Goal: Task Accomplishment & Management: Use online tool/utility

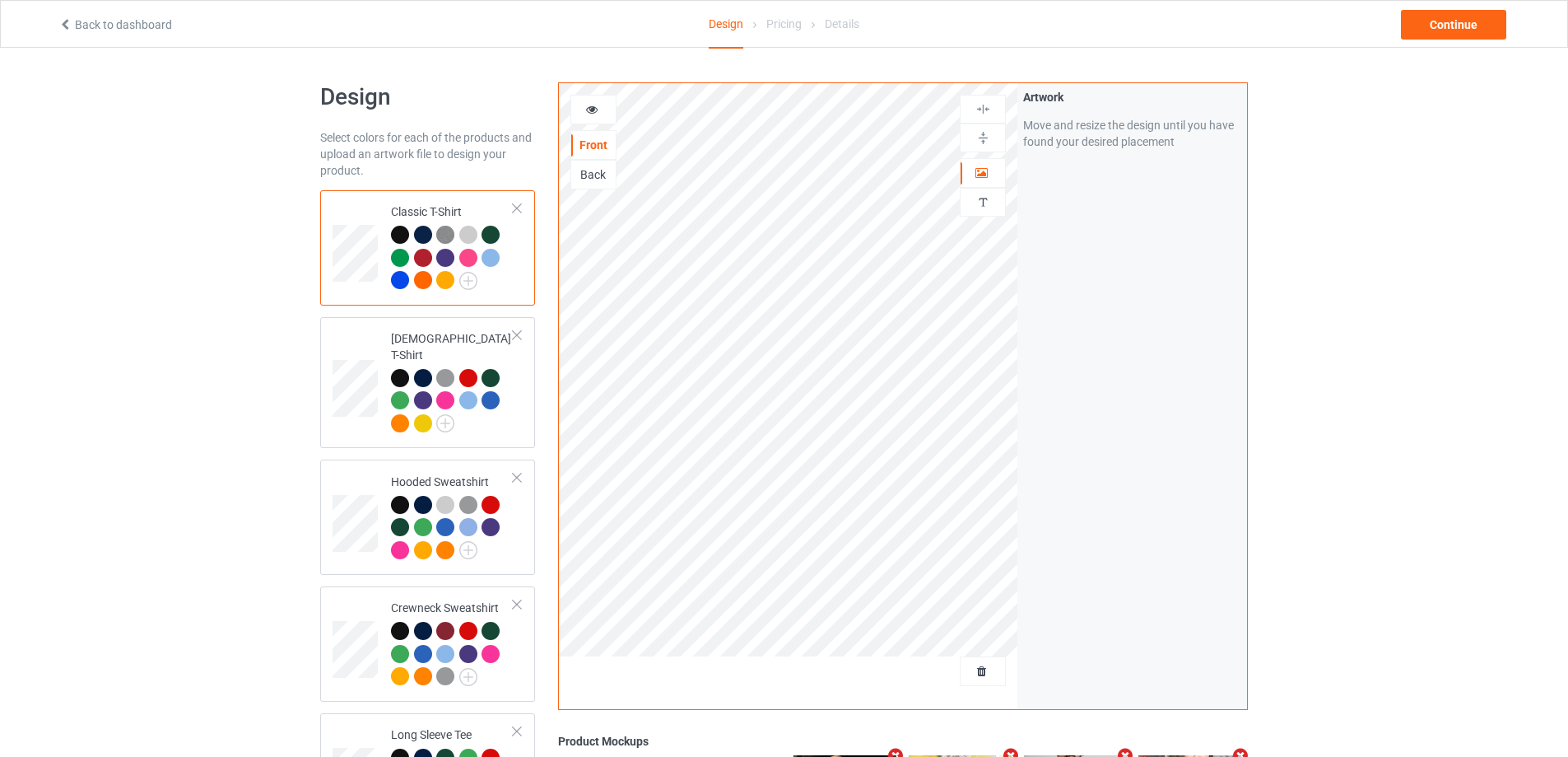
click at [980, 679] on div at bounding box center [983, 671] width 45 height 16
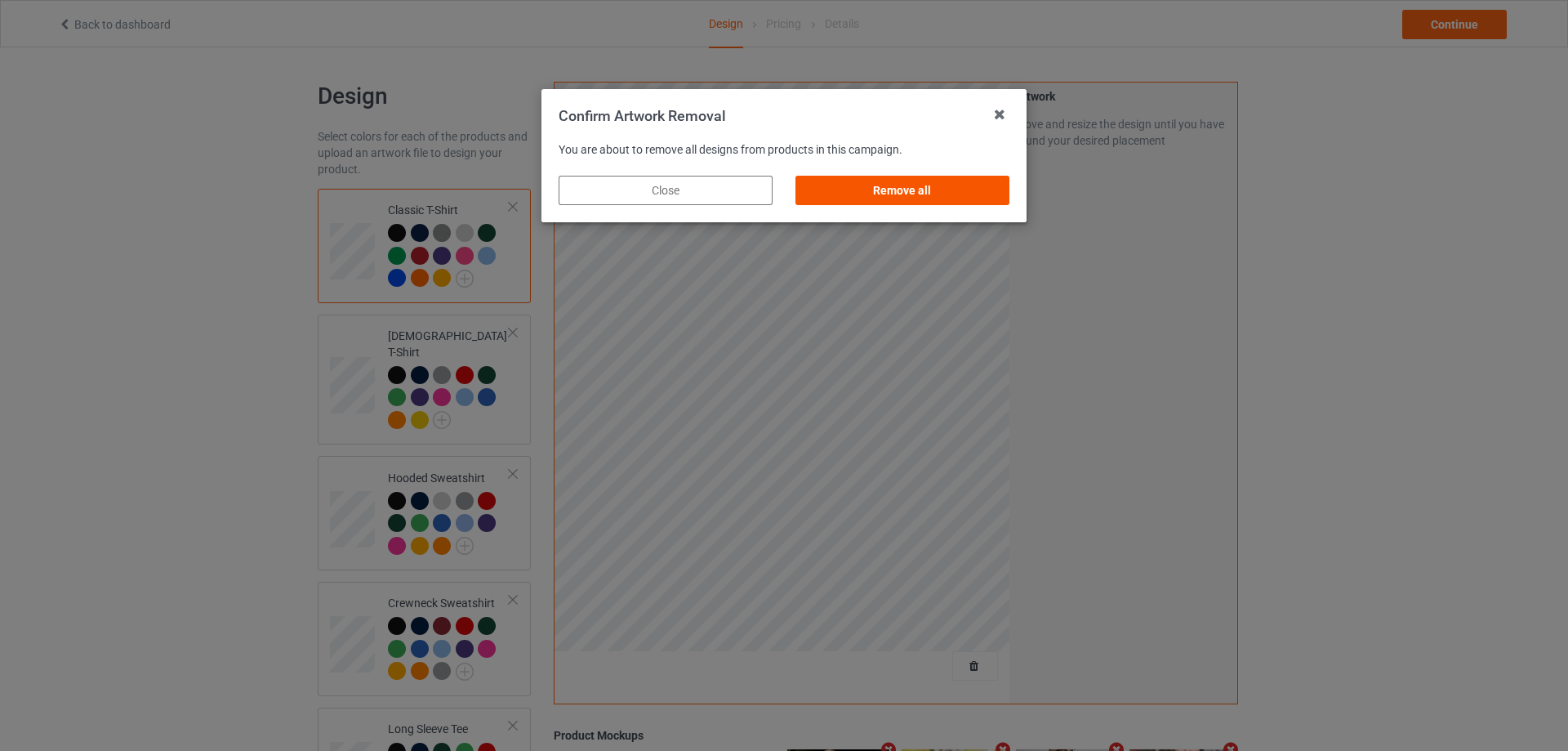
click at [881, 204] on div "Remove all" at bounding box center [902, 190] width 214 height 29
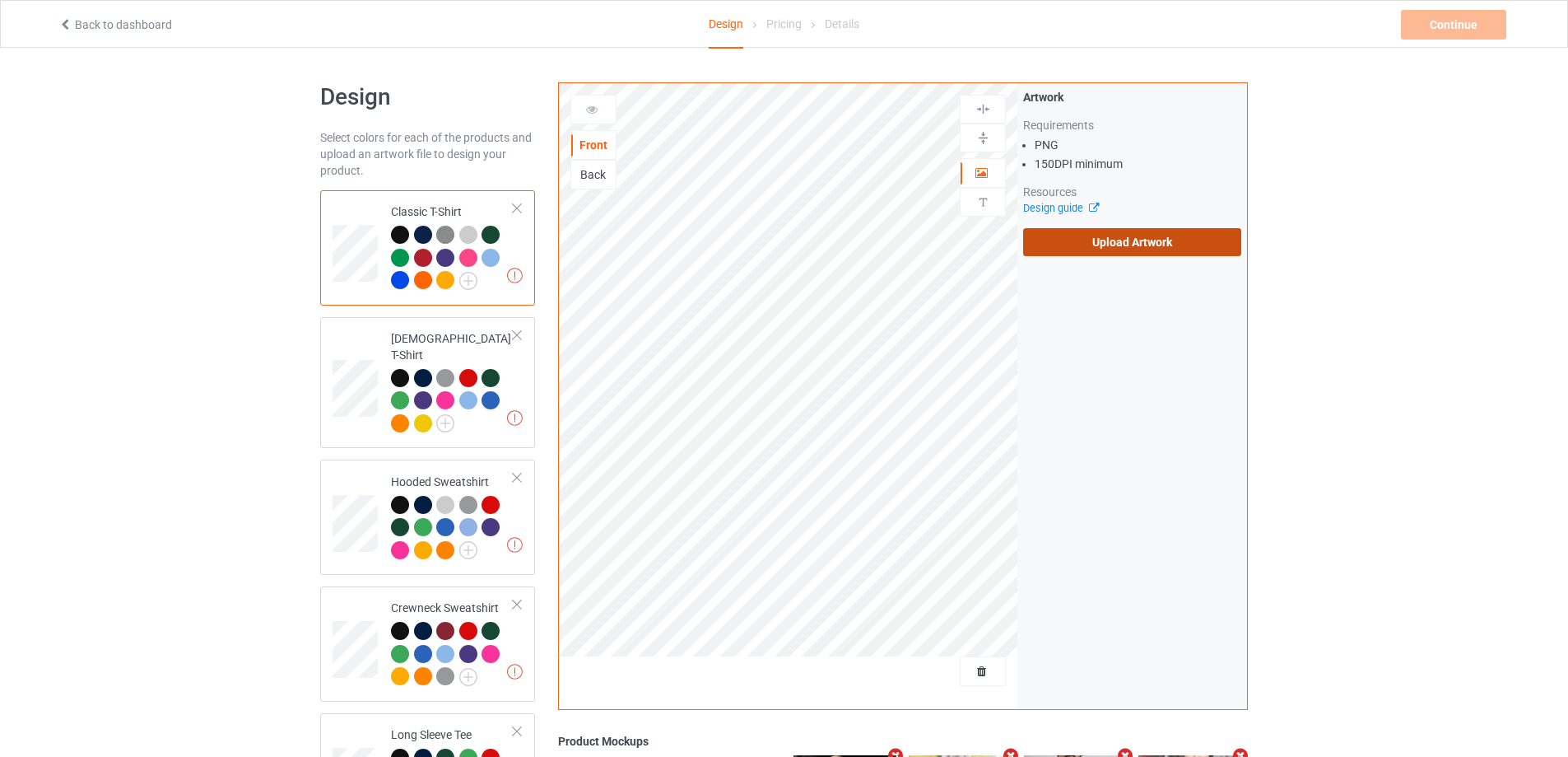
click at [1059, 248] on label "Upload Artwork" at bounding box center [1132, 242] width 218 height 28
click at [0, 0] on input "Upload Artwork" at bounding box center [0, 0] width 0 height 0
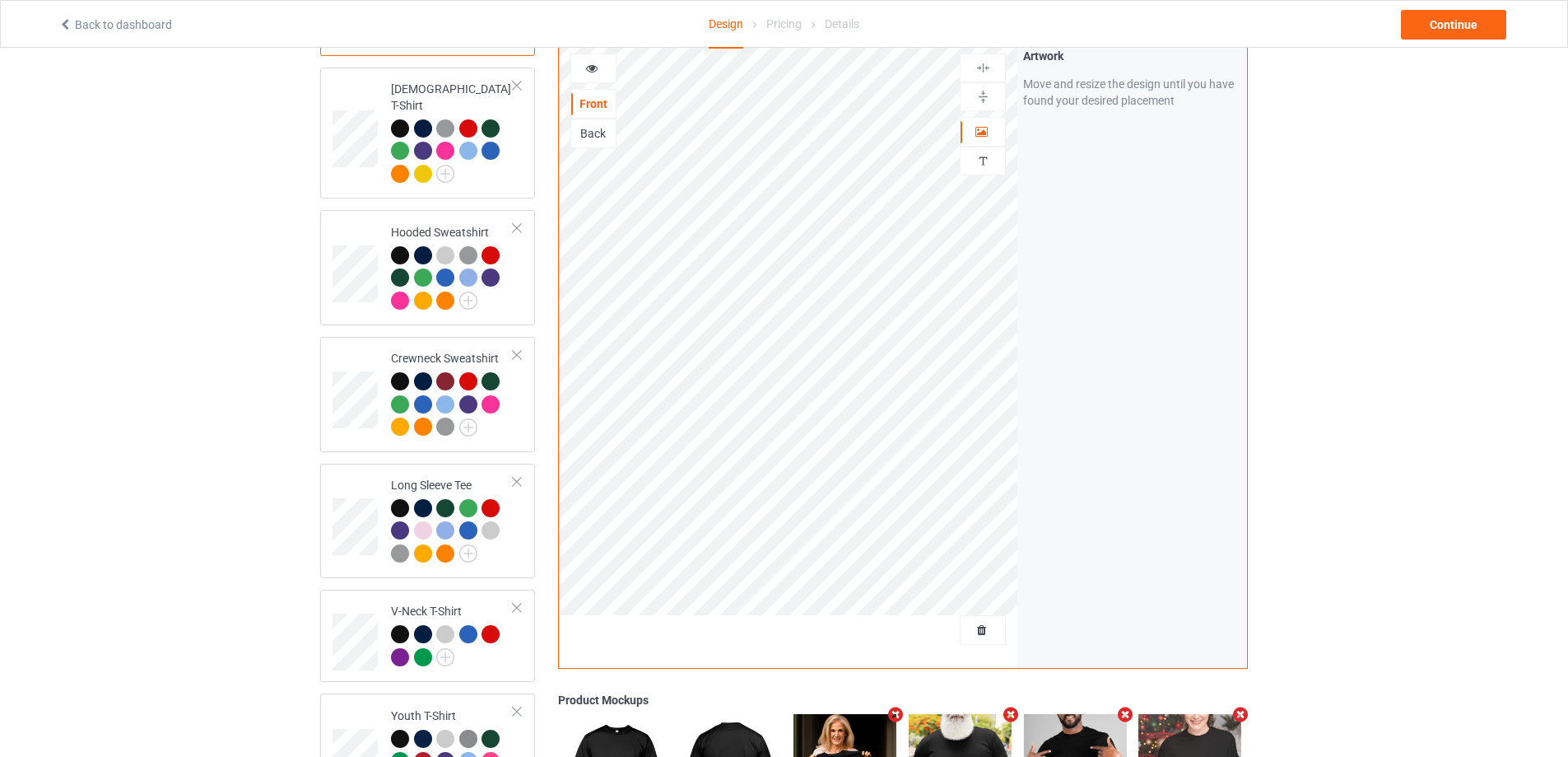
scroll to position [412, 0]
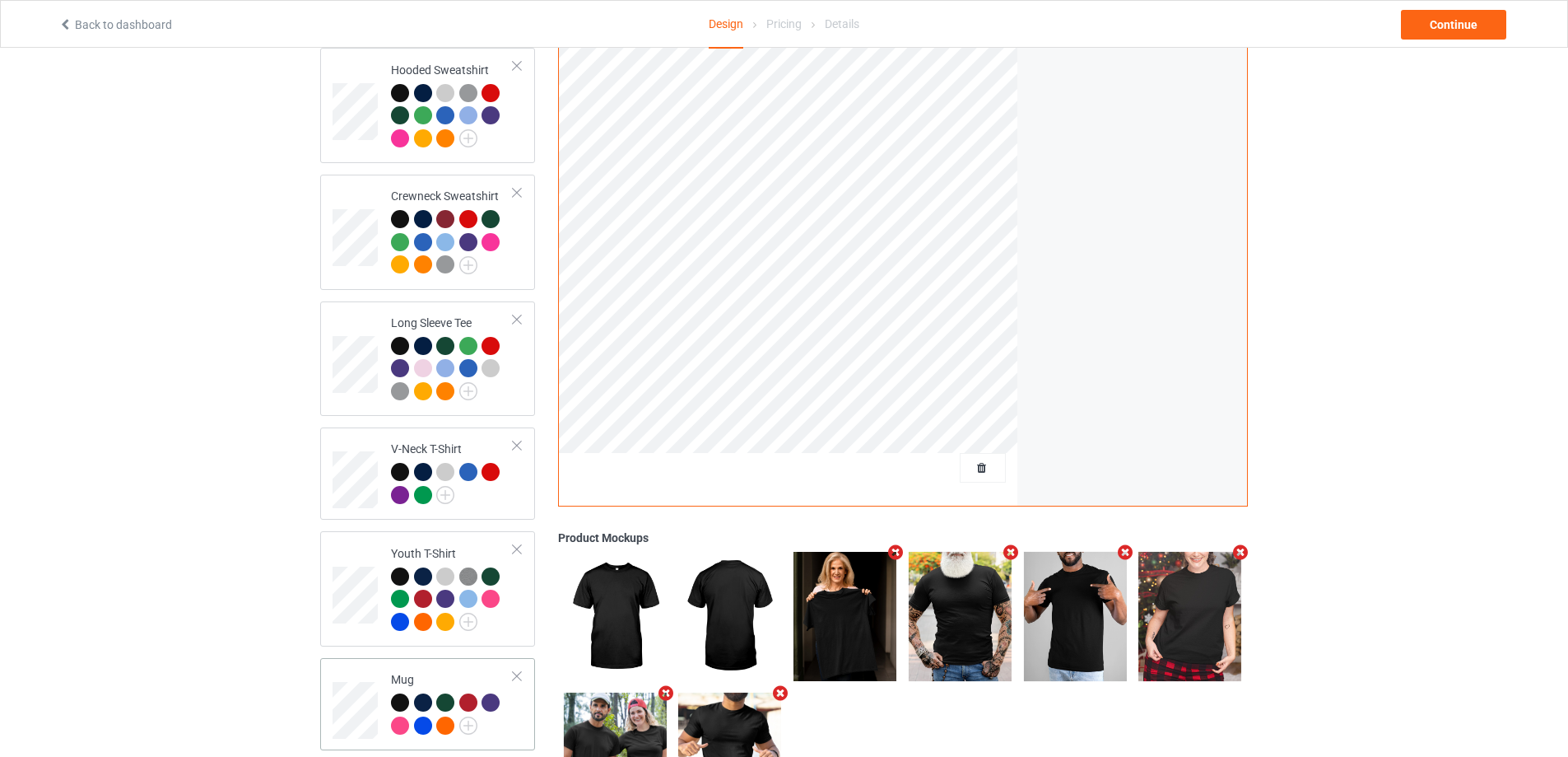
click at [506, 695] on div at bounding box center [452, 716] width 122 height 46
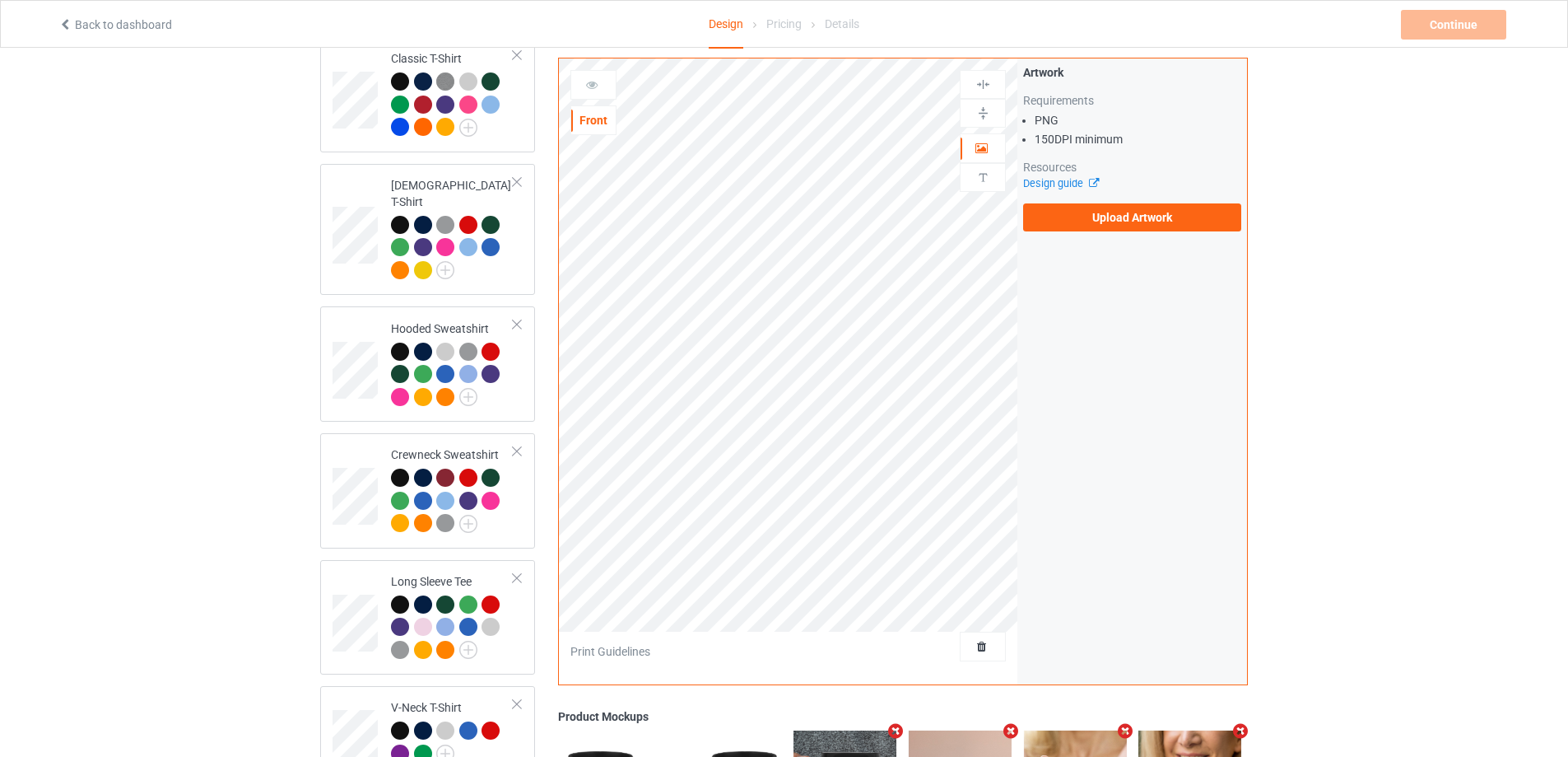
scroll to position [137, 0]
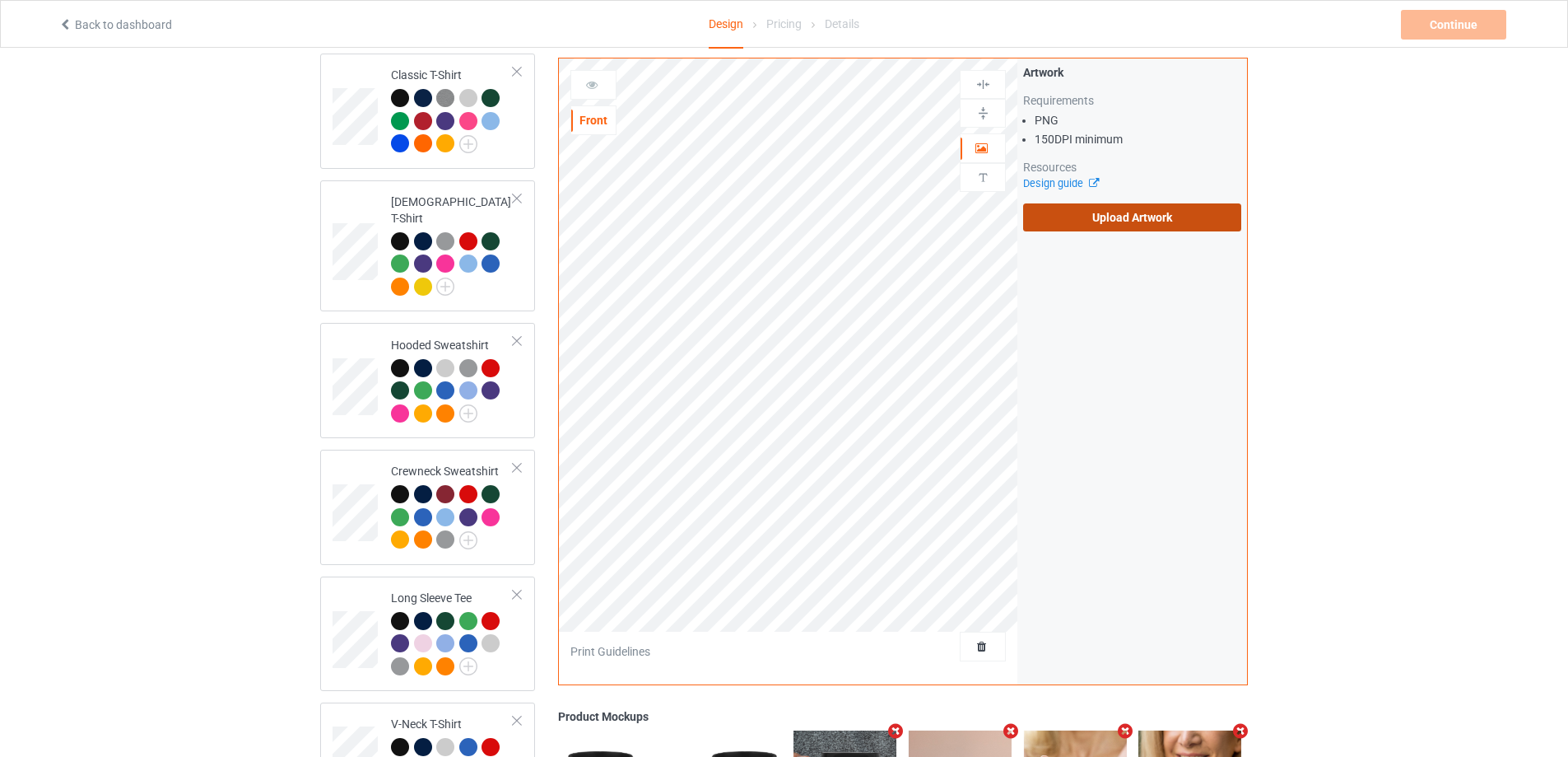
click at [1167, 209] on label "Upload Artwork" at bounding box center [1132, 217] width 218 height 28
click at [0, 0] on input "Upload Artwork" at bounding box center [0, 0] width 0 height 0
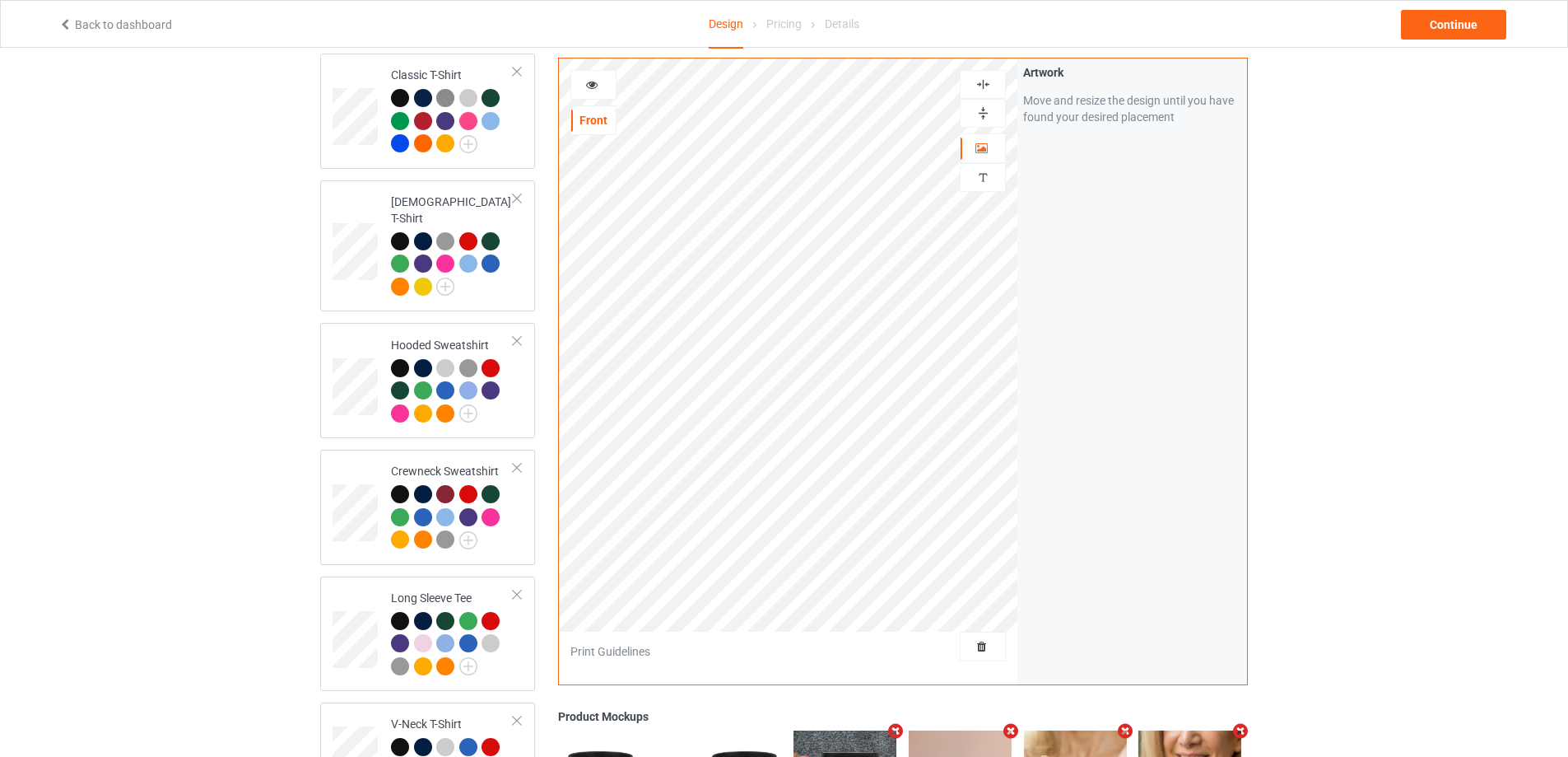
click at [987, 89] on img at bounding box center [983, 84] width 16 height 16
click at [994, 113] on div at bounding box center [983, 112] width 45 height 16
click at [595, 85] on icon at bounding box center [591, 82] width 14 height 12
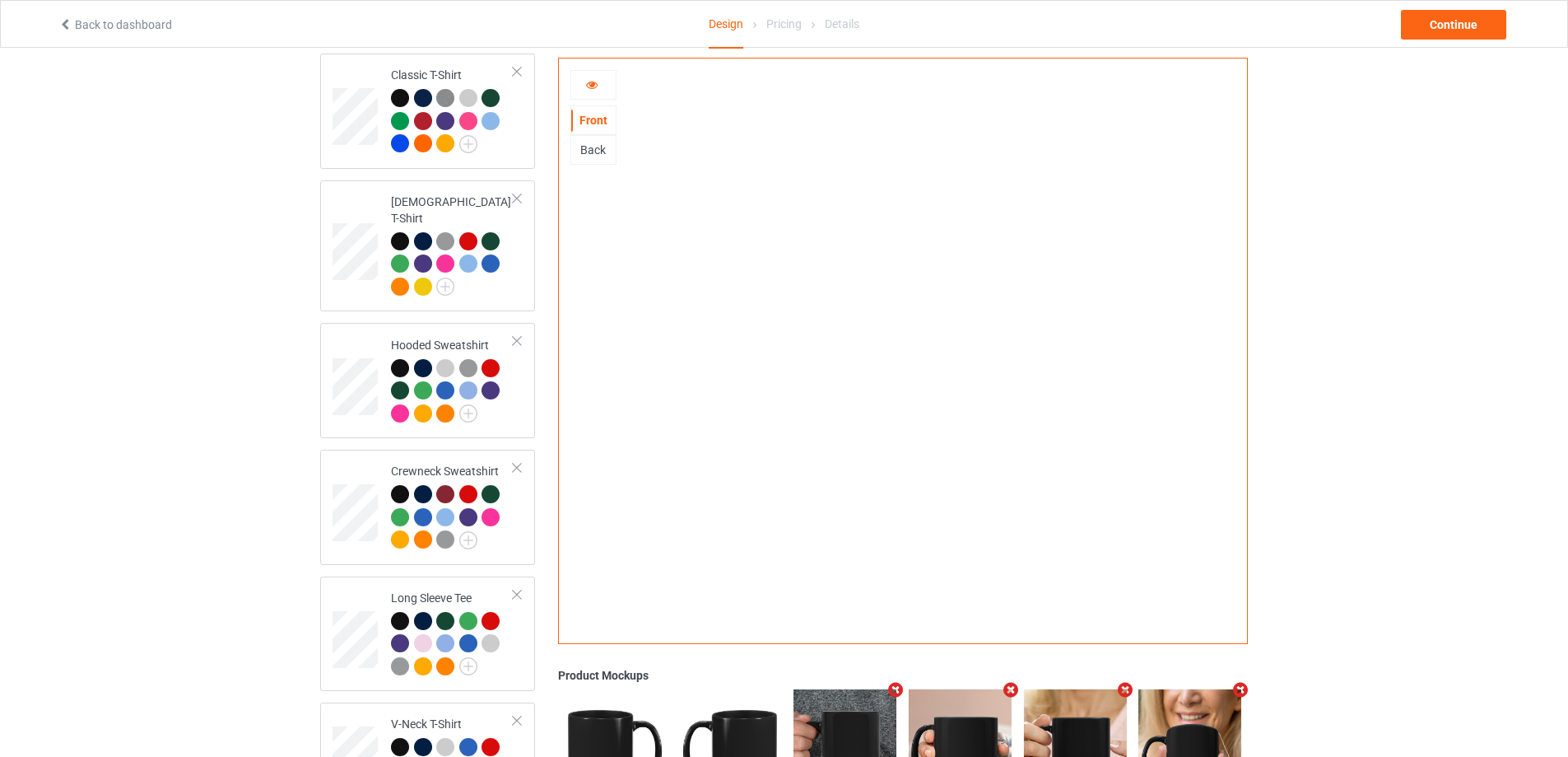
click at [600, 80] on div at bounding box center [593, 85] width 45 height 16
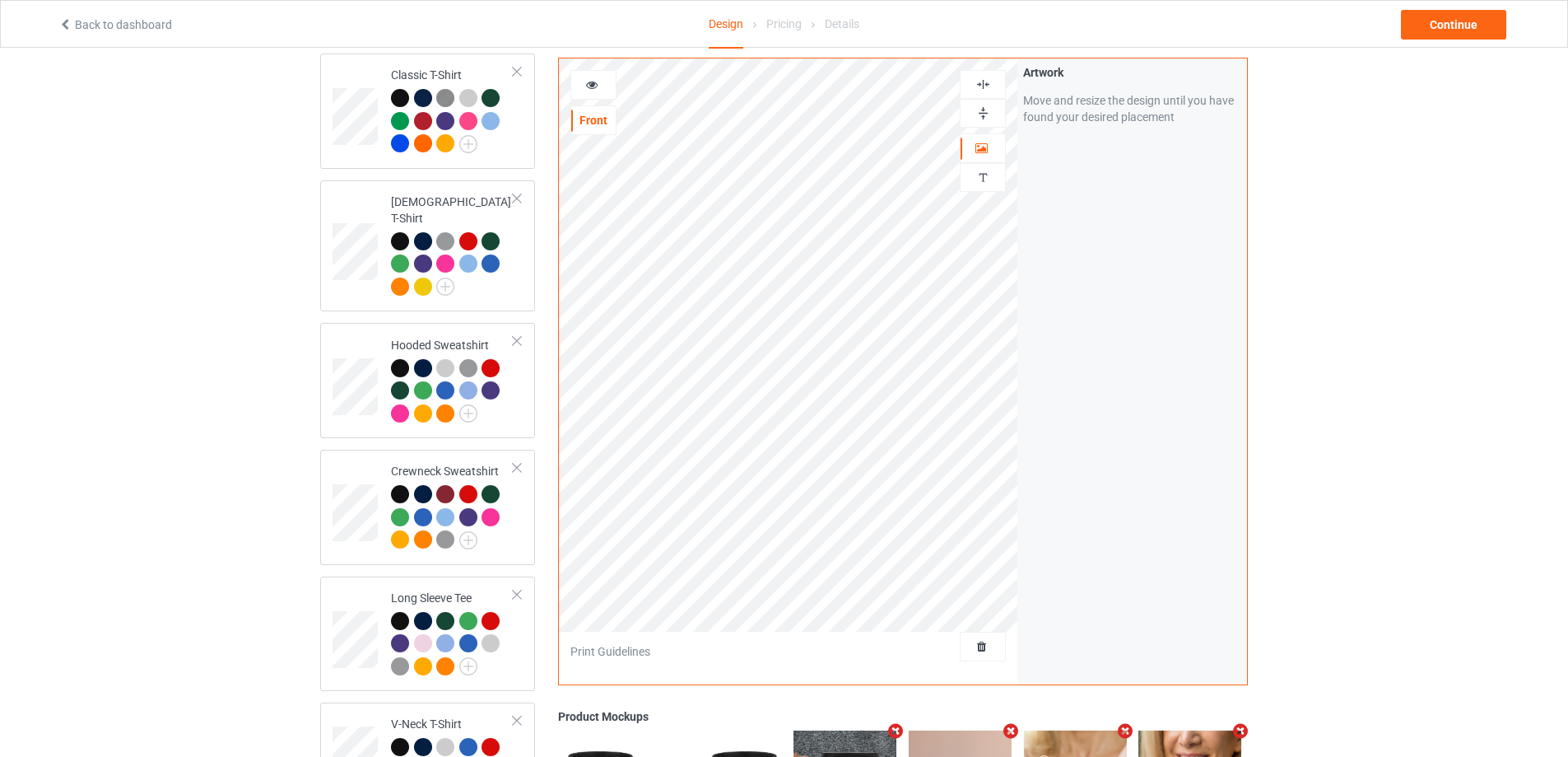
click at [980, 85] on img at bounding box center [983, 84] width 16 height 16
click at [988, 108] on img at bounding box center [983, 112] width 16 height 16
click at [602, 80] on div at bounding box center [593, 85] width 45 height 16
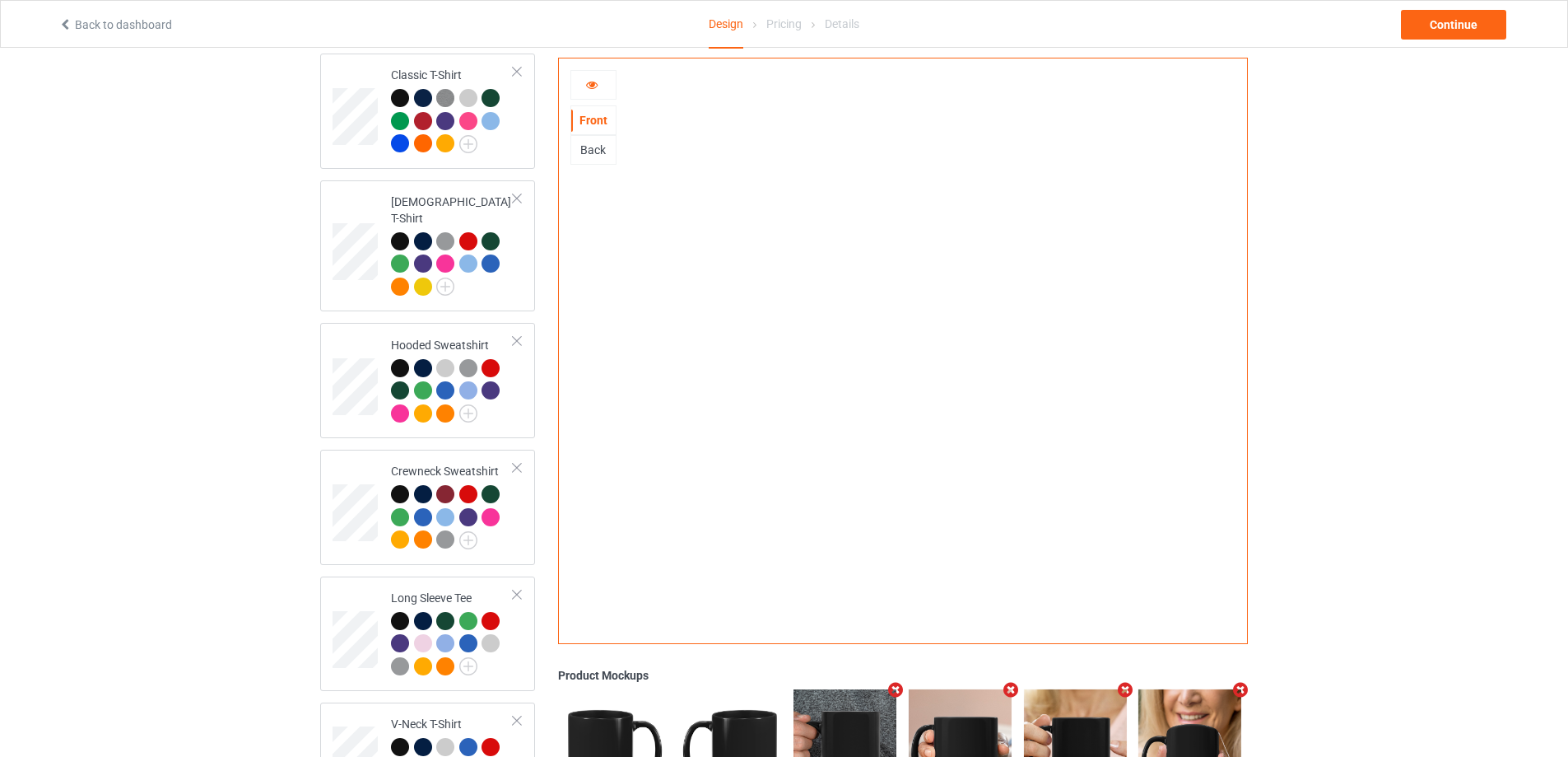
click at [603, 156] on div "Back" at bounding box center [593, 150] width 45 height 16
click at [594, 80] on icon at bounding box center [591, 82] width 14 height 12
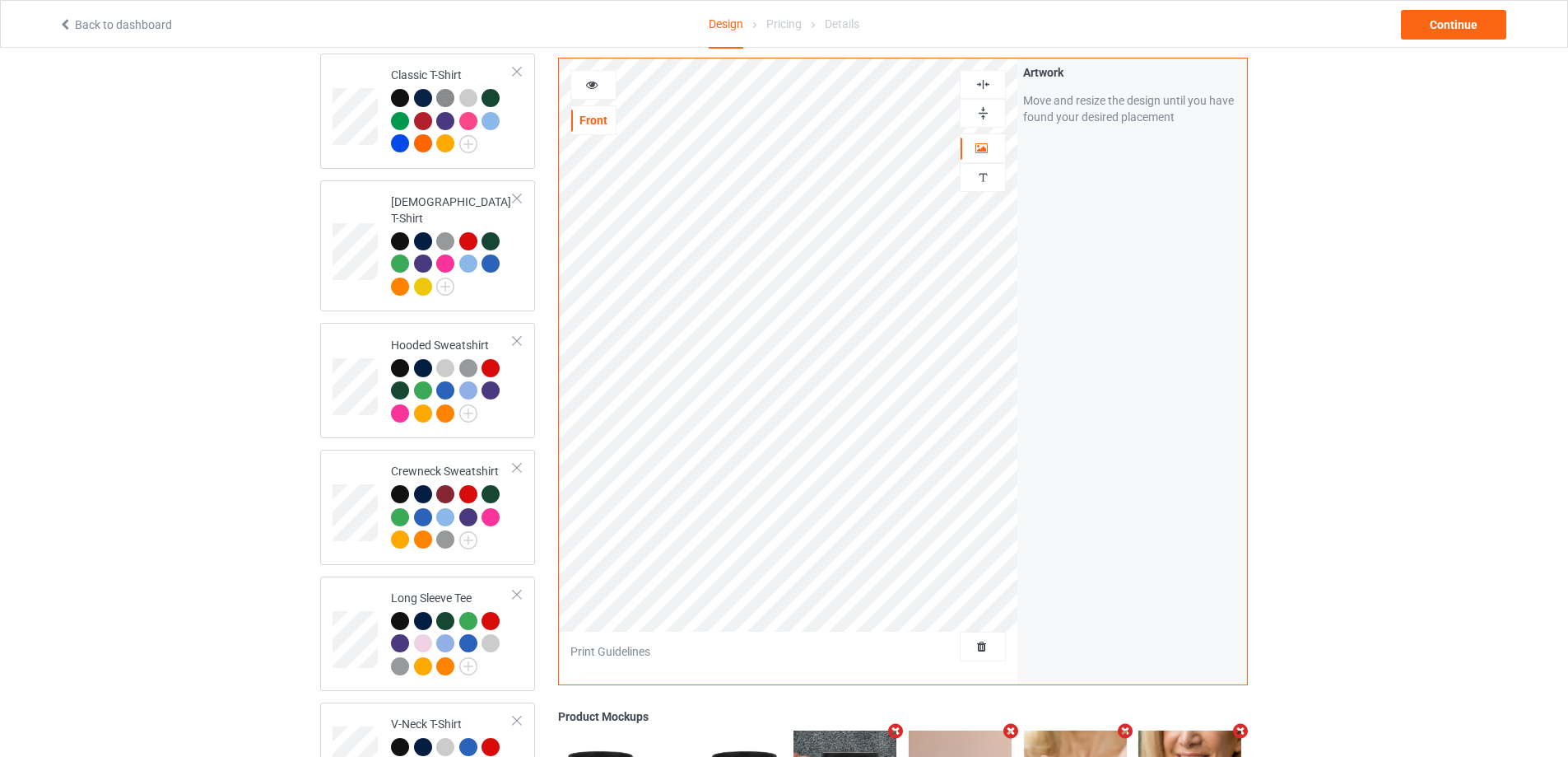
click at [986, 87] on img at bounding box center [983, 84] width 16 height 16
click at [991, 106] on div at bounding box center [983, 112] width 45 height 16
click at [576, 84] on div at bounding box center [593, 85] width 45 height 16
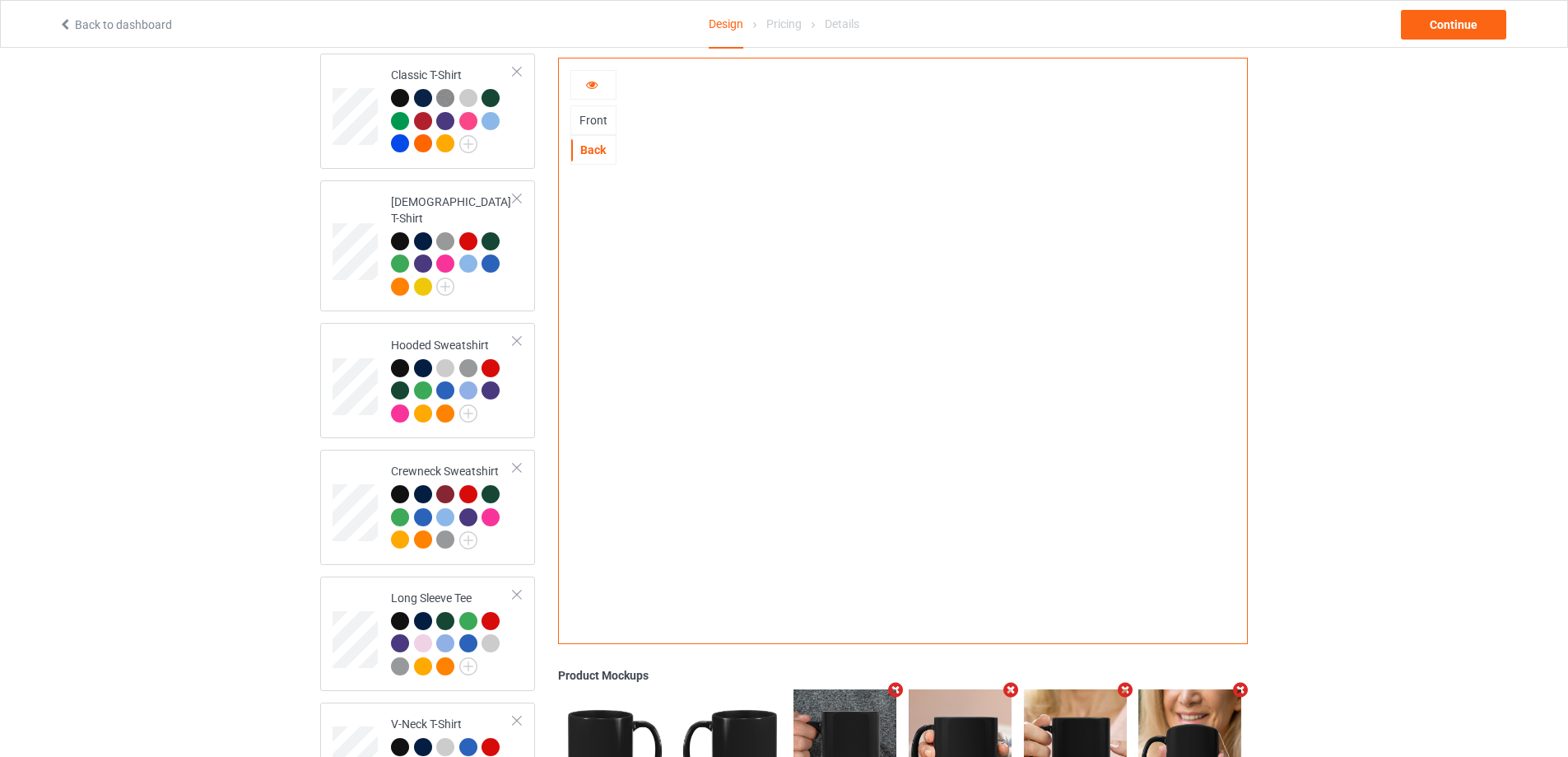
click at [606, 111] on div "Front" at bounding box center [593, 120] width 47 height 29
click at [602, 121] on div "Front" at bounding box center [593, 121] width 45 height 16
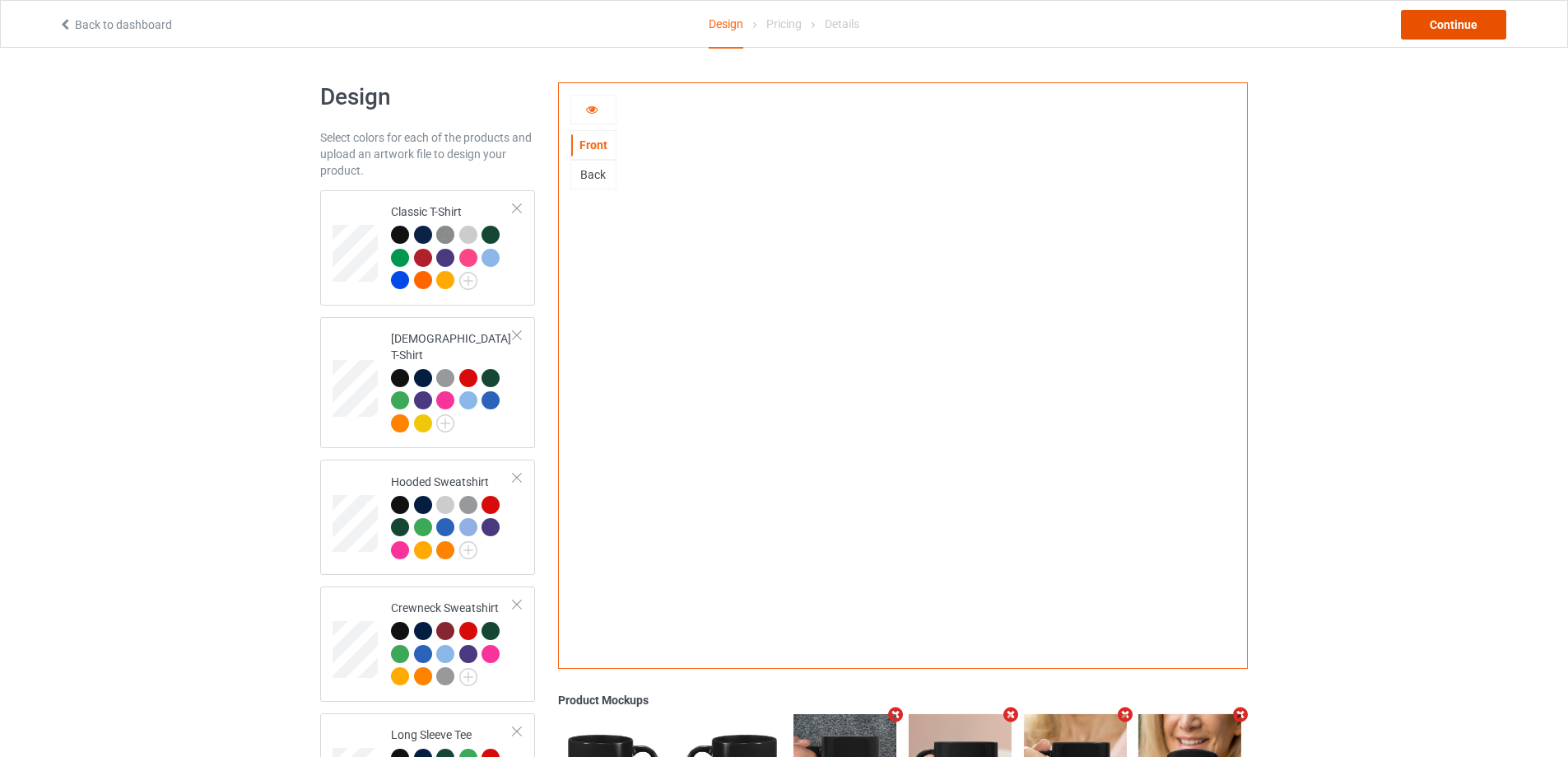
click at [1476, 26] on div "Continue" at bounding box center [1453, 25] width 105 height 29
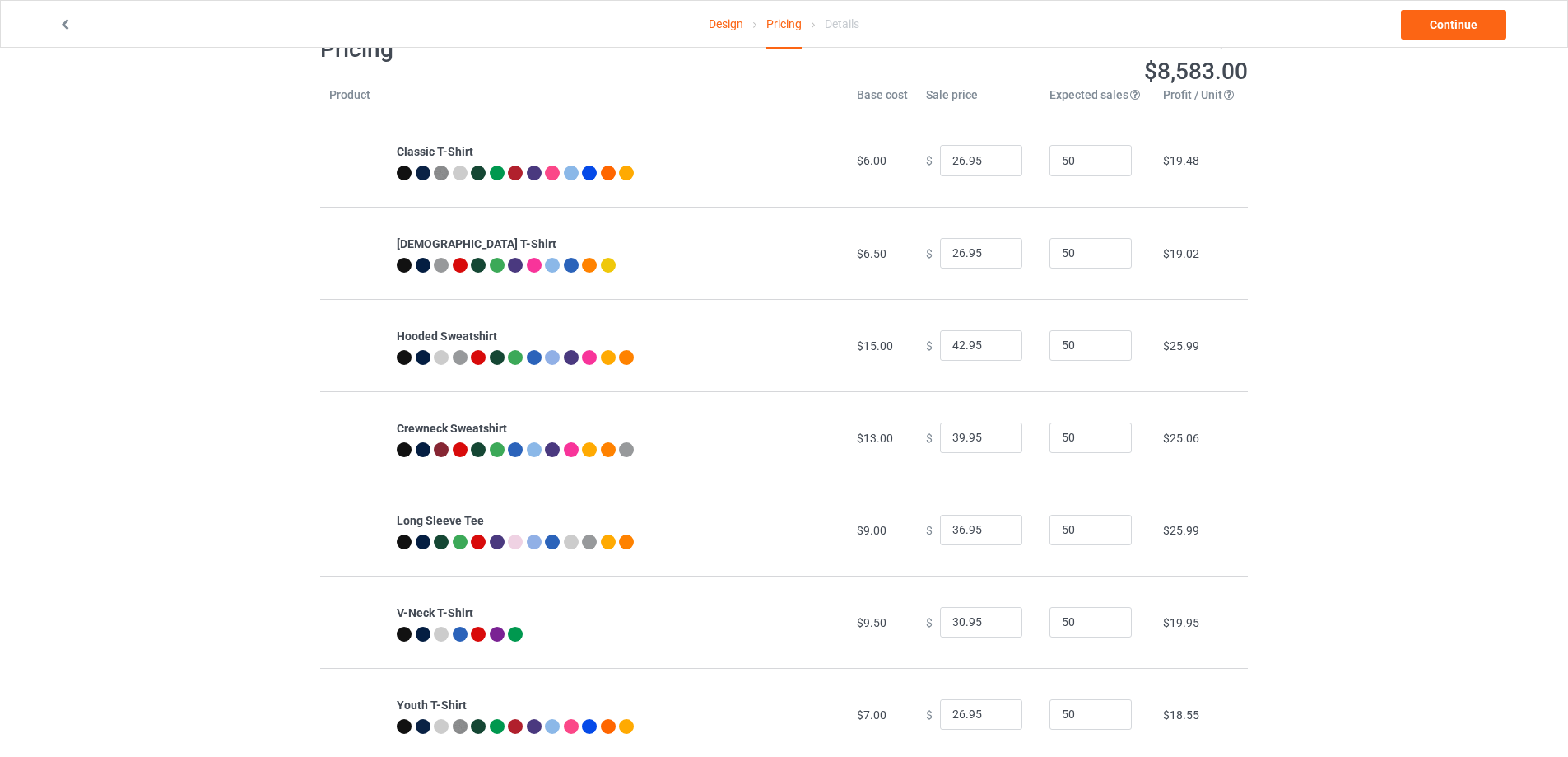
scroll to position [40, 0]
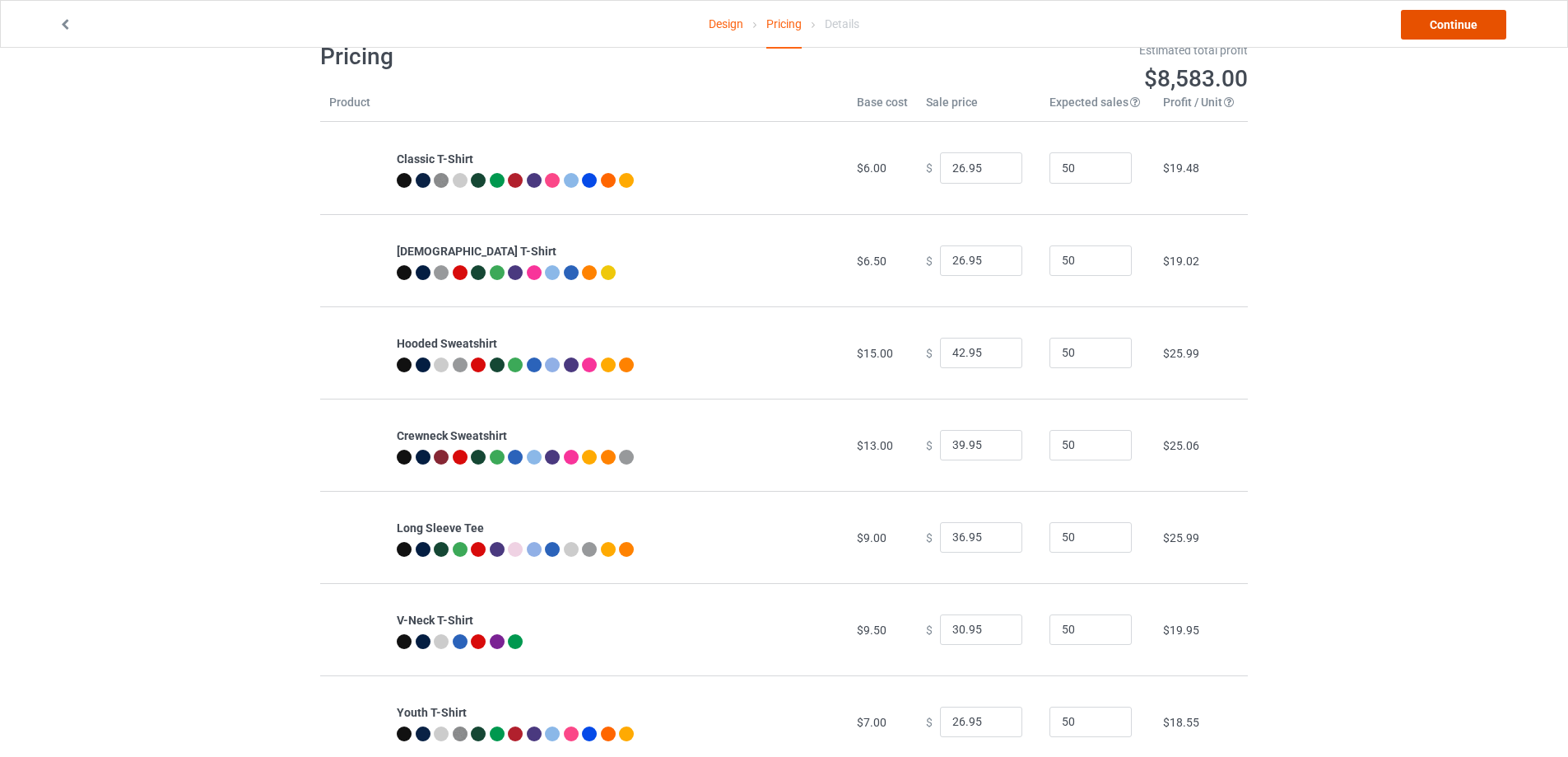
click at [1467, 29] on link "Continue" at bounding box center [1453, 25] width 105 height 29
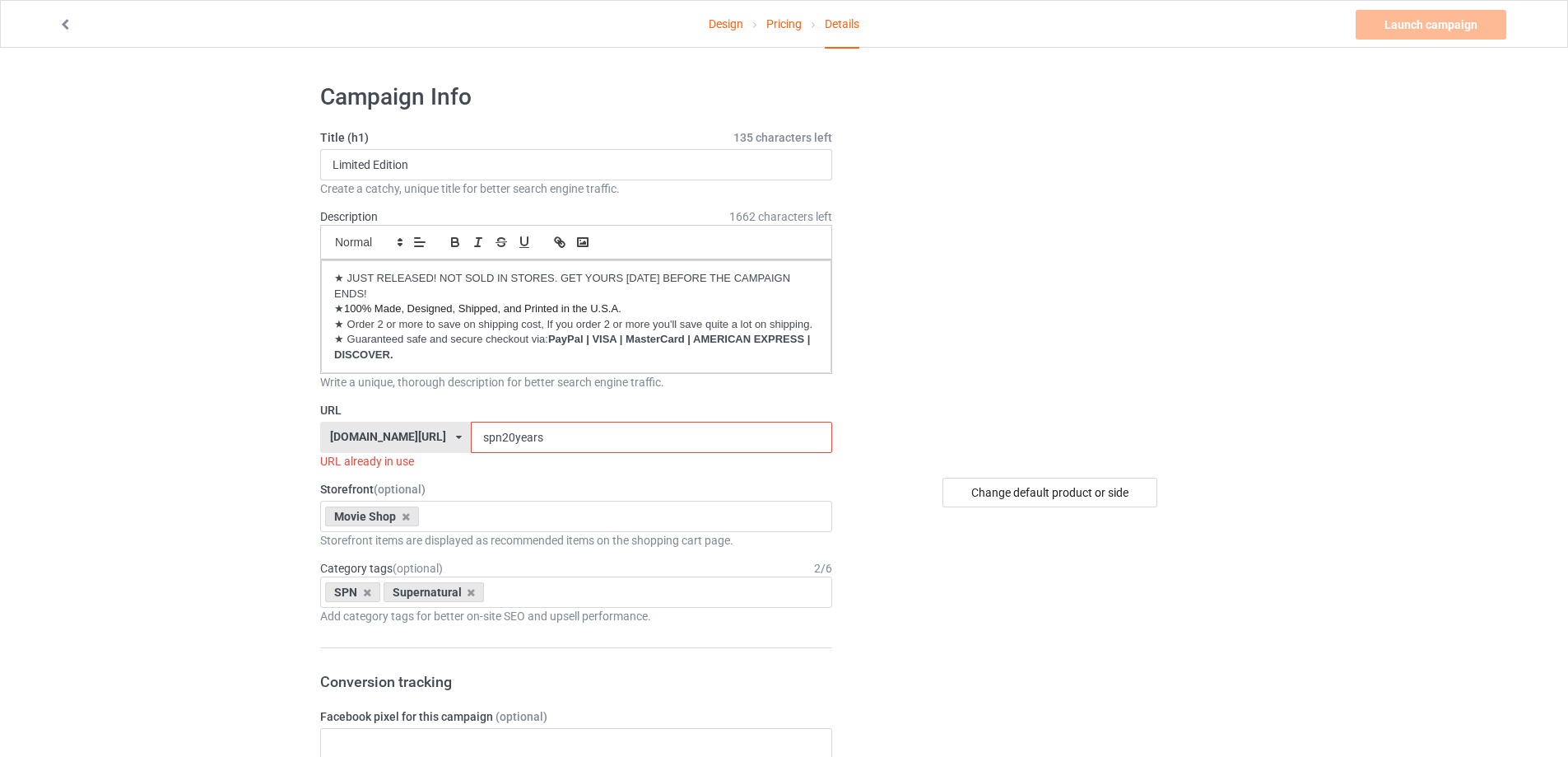
drag, startPoint x: 525, startPoint y: 434, endPoint x: 436, endPoint y: 439, distance: 89.1
click at [436, 439] on div "[DOMAIN_NAME][URL] [DOMAIN_NAME][URL] [DOMAIN_NAME][URL] [DOMAIN_NAME][URL] [DO…" at bounding box center [576, 437] width 512 height 31
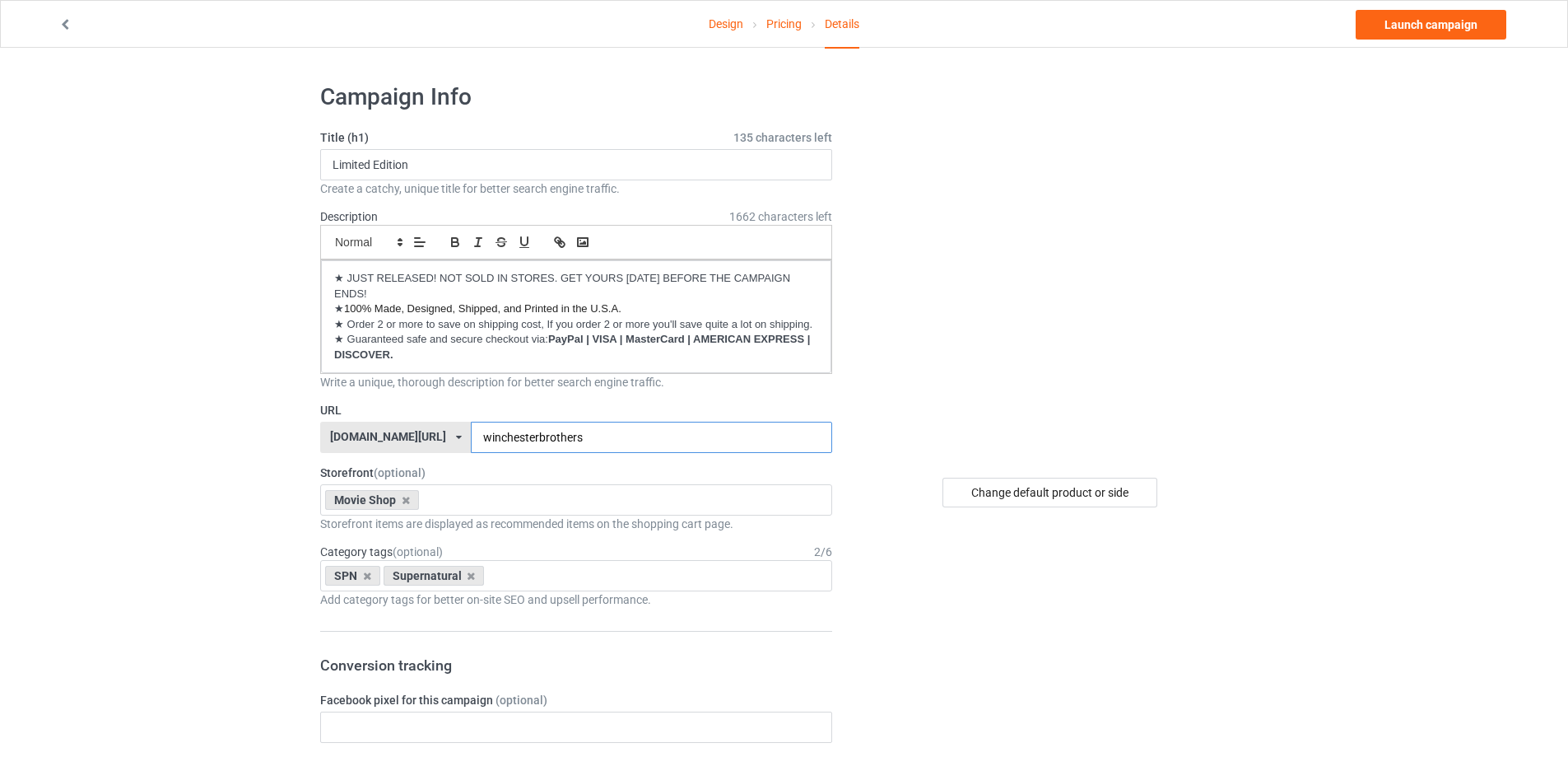
drag, startPoint x: 561, startPoint y: 441, endPoint x: 431, endPoint y: 440, distance: 130.0
click at [431, 440] on div "[DOMAIN_NAME][URL] [DOMAIN_NAME][URL] [DOMAIN_NAME][URL] [DOMAIN_NAME][URL] [DO…" at bounding box center [576, 437] width 512 height 31
type input "wbspht"
click at [1384, 29] on link "Launch campaign" at bounding box center [1430, 25] width 151 height 29
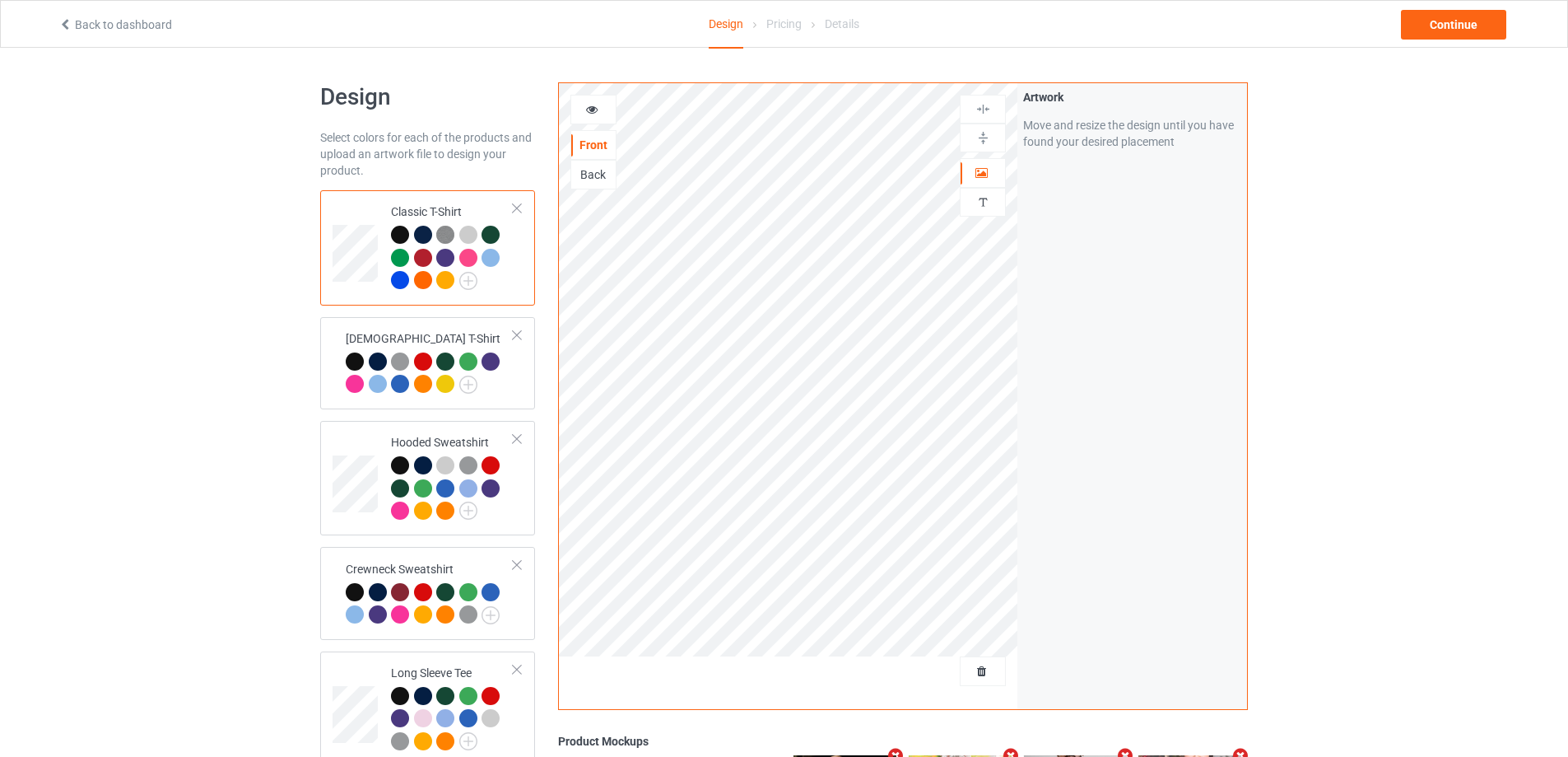
click at [594, 175] on div "Back" at bounding box center [593, 174] width 45 height 16
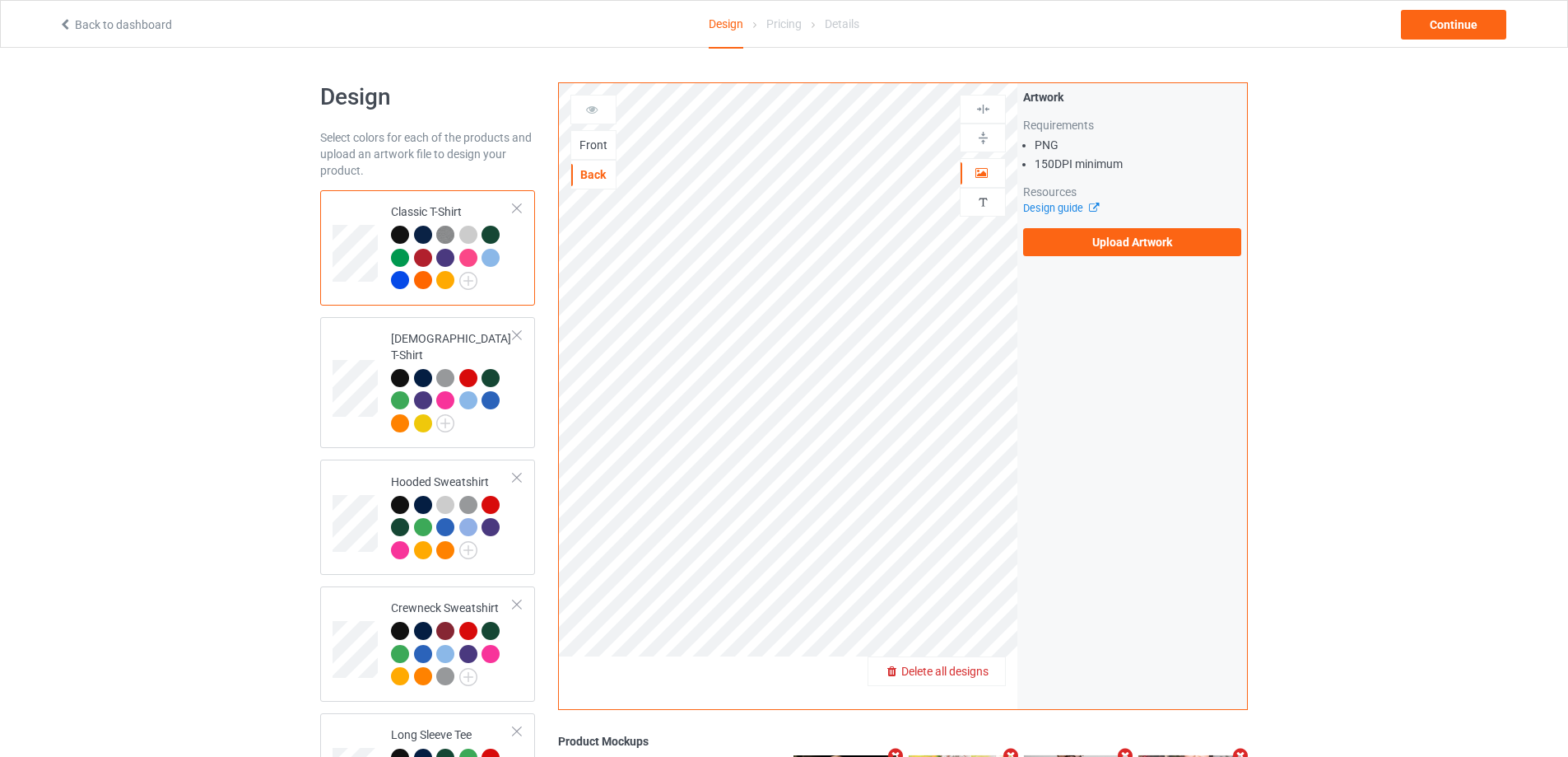
click at [971, 676] on span "Delete all designs" at bounding box center [946, 671] width 88 height 13
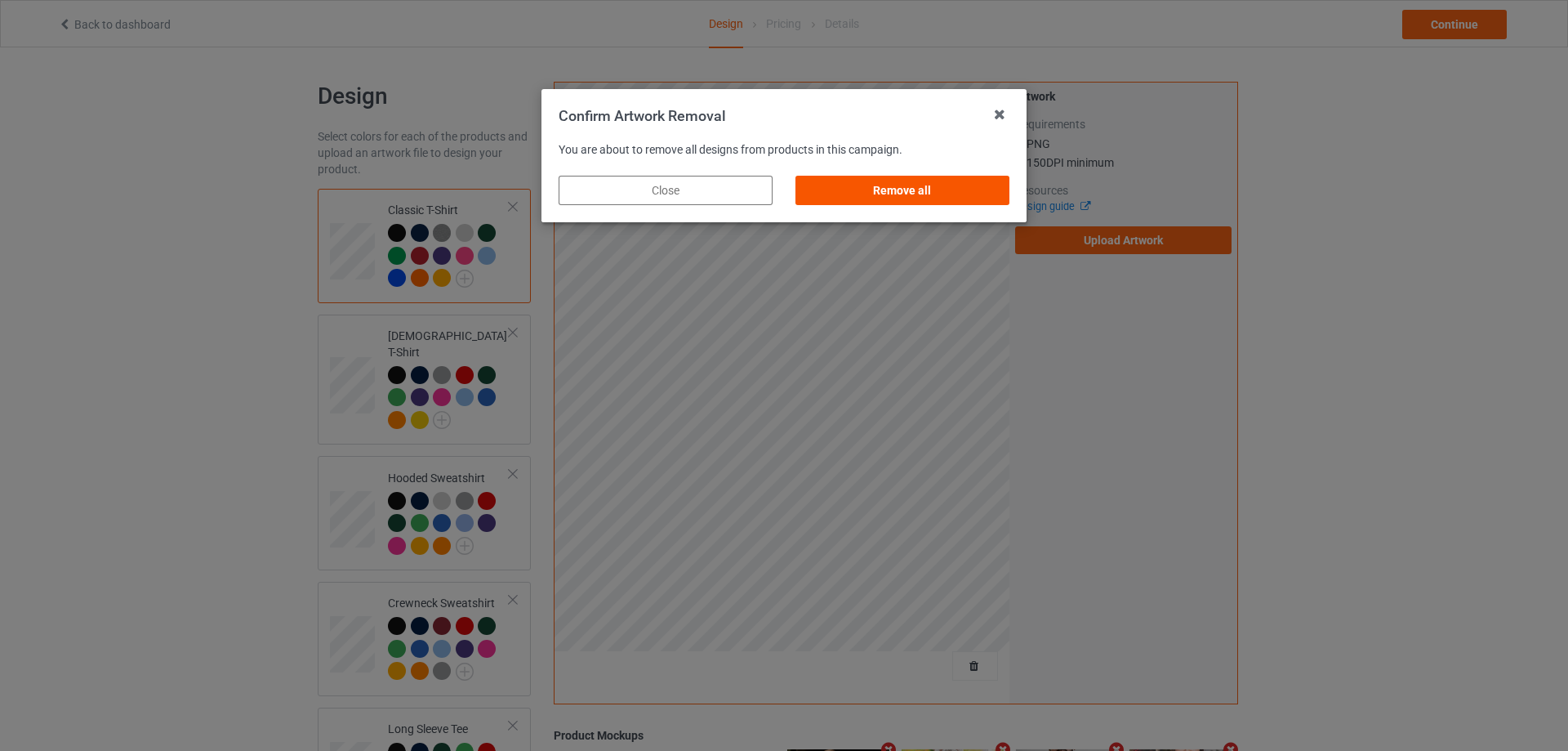
click at [937, 196] on div "Remove all" at bounding box center [902, 190] width 214 height 29
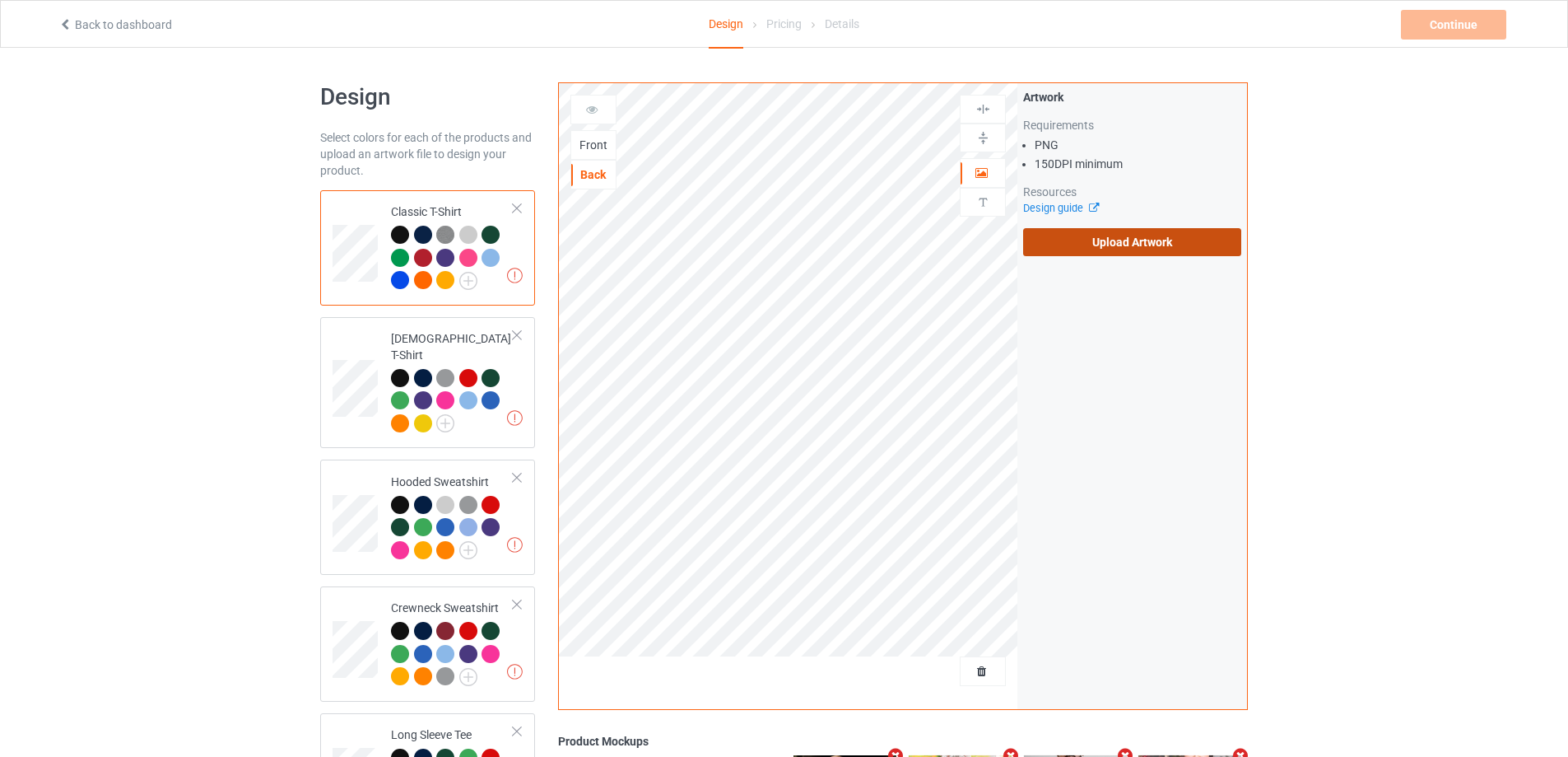
click at [1099, 243] on label "Upload Artwork" at bounding box center [1132, 242] width 218 height 28
click at [0, 0] on input "Upload Artwork" at bounding box center [0, 0] width 0 height 0
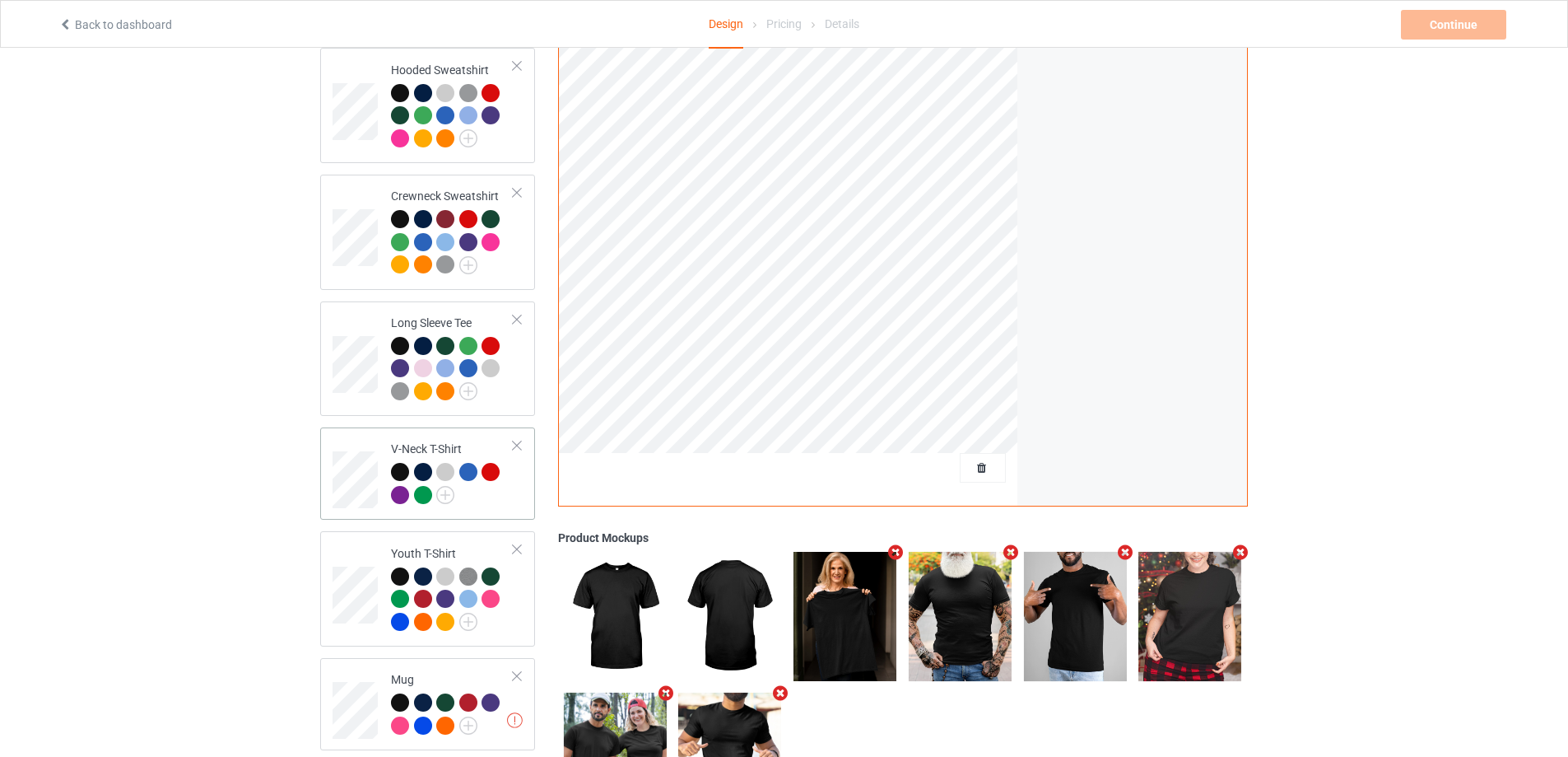
scroll to position [499, 0]
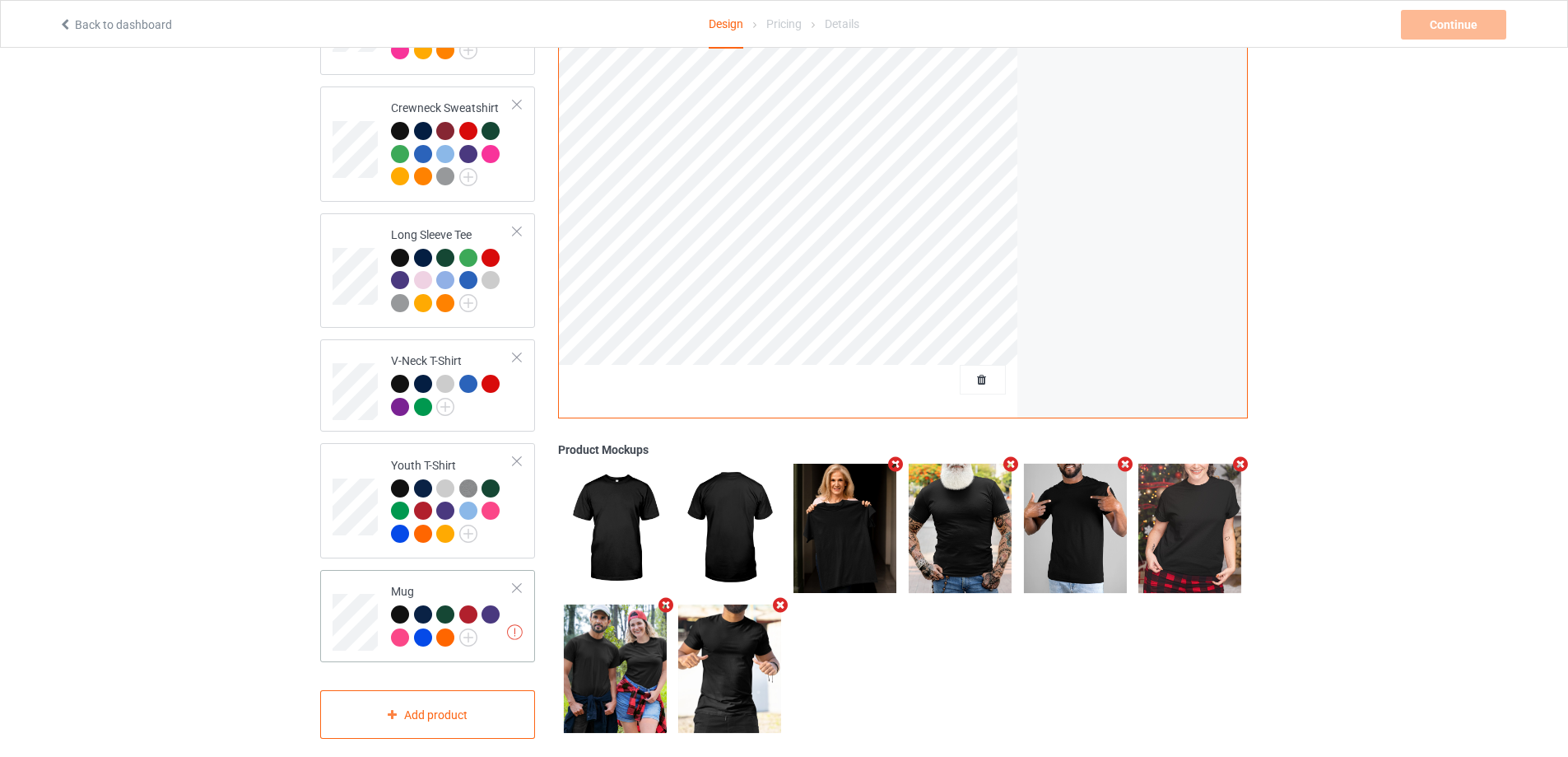
click at [517, 583] on div at bounding box center [517, 588] width 12 height 12
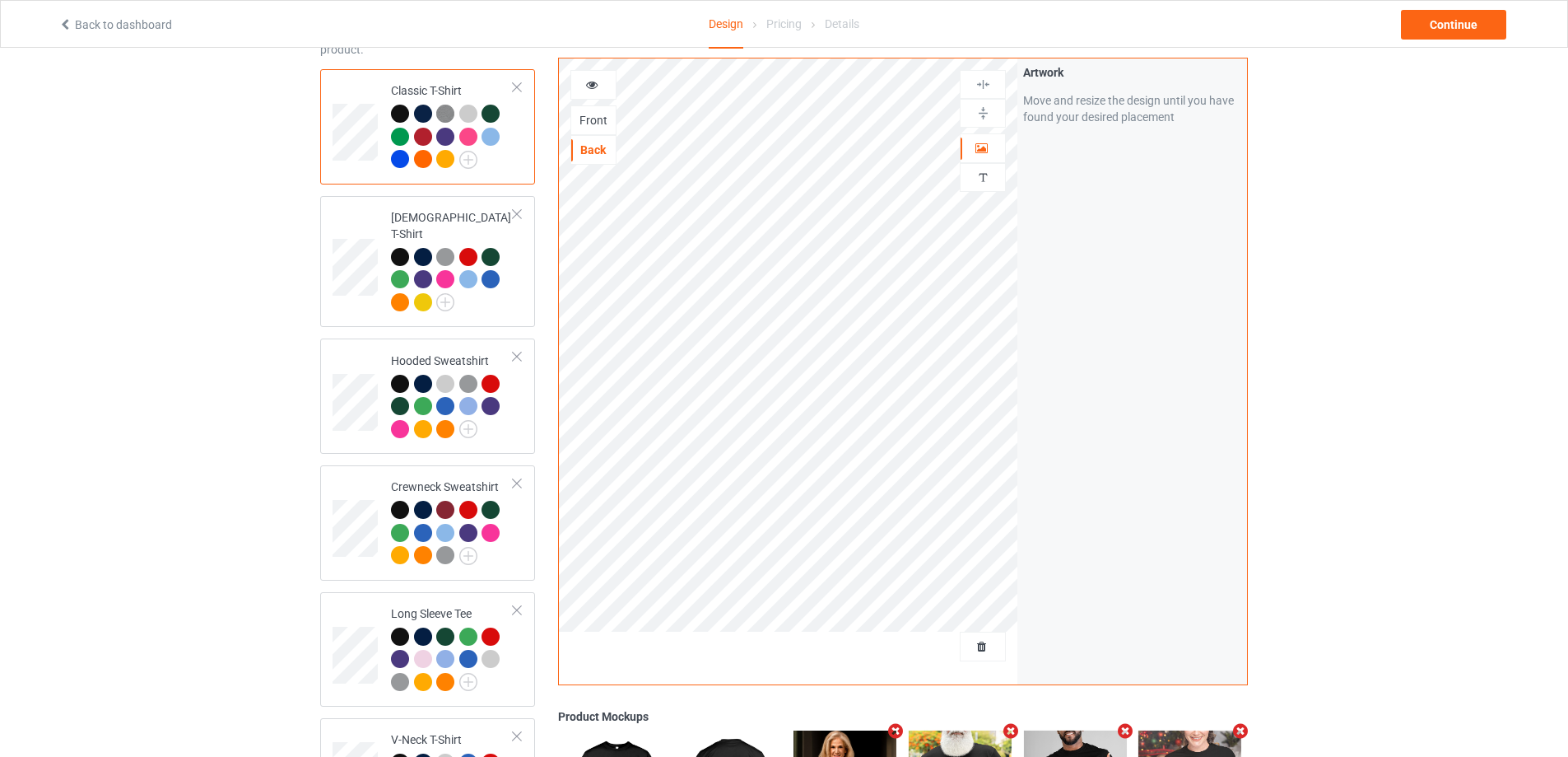
scroll to position [0, 0]
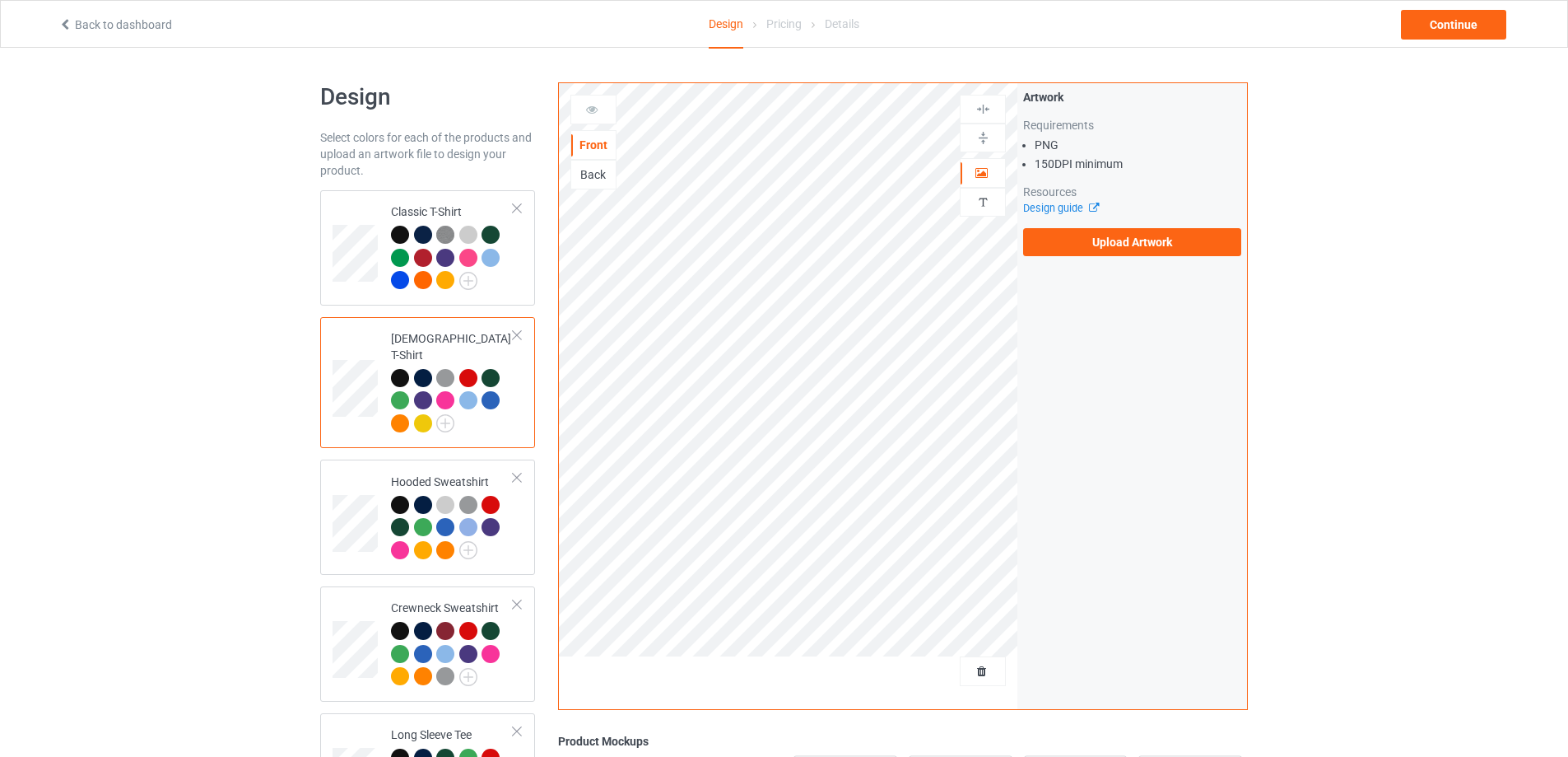
click at [582, 171] on div "Back" at bounding box center [593, 174] width 45 height 16
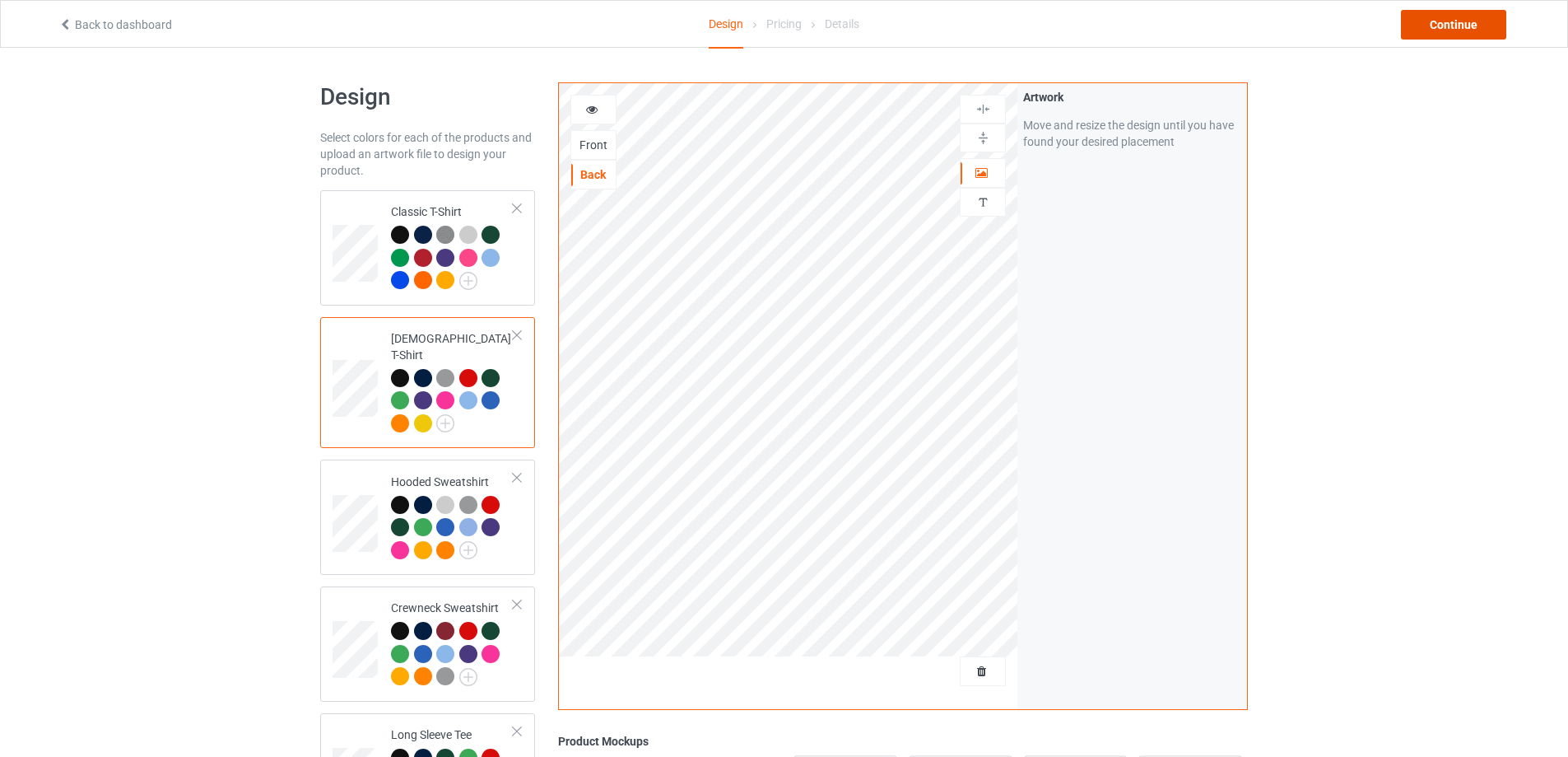
click at [1456, 24] on div "Continue" at bounding box center [1453, 25] width 105 height 29
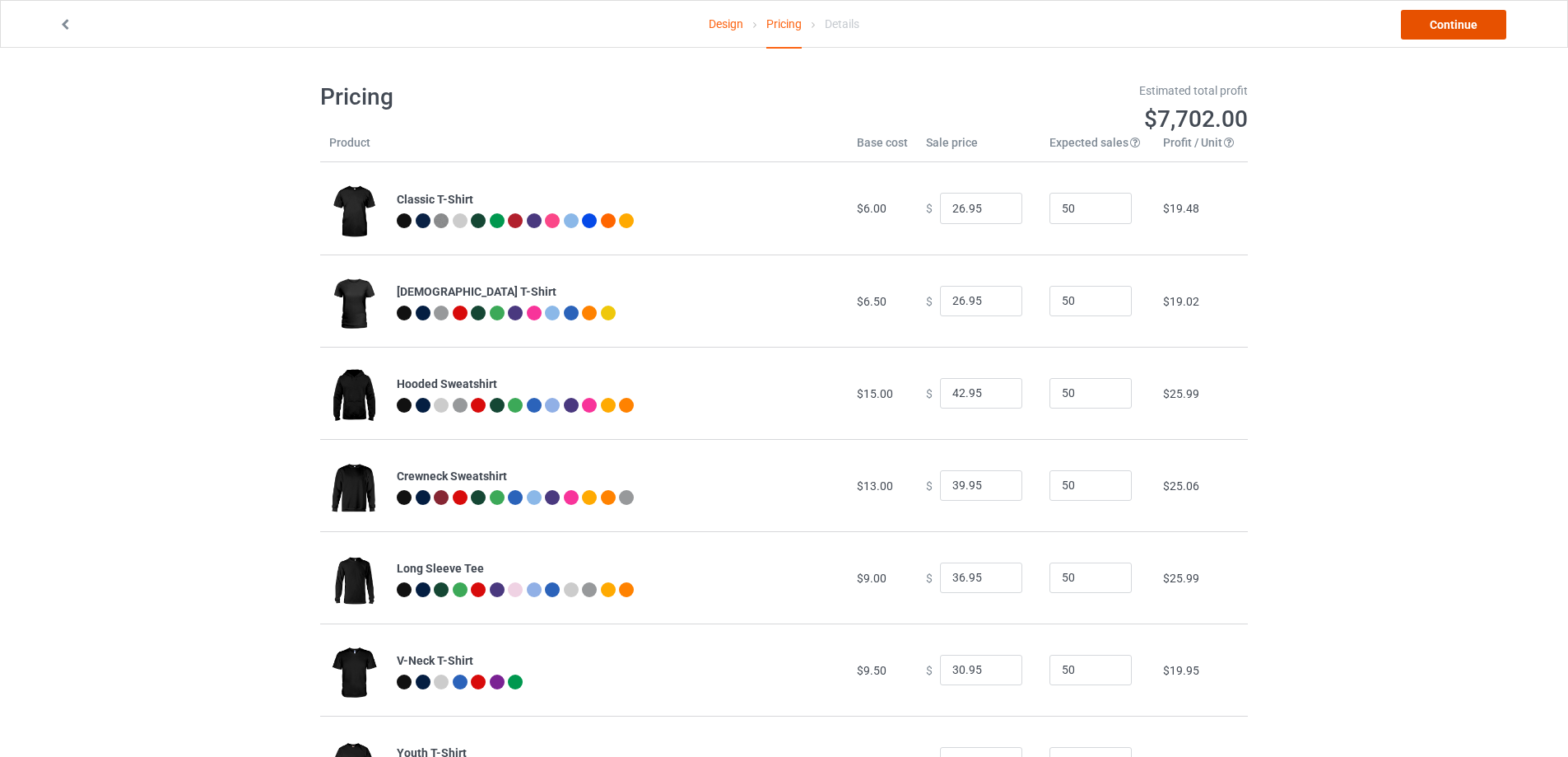
click at [1452, 18] on link "Continue" at bounding box center [1453, 25] width 105 height 29
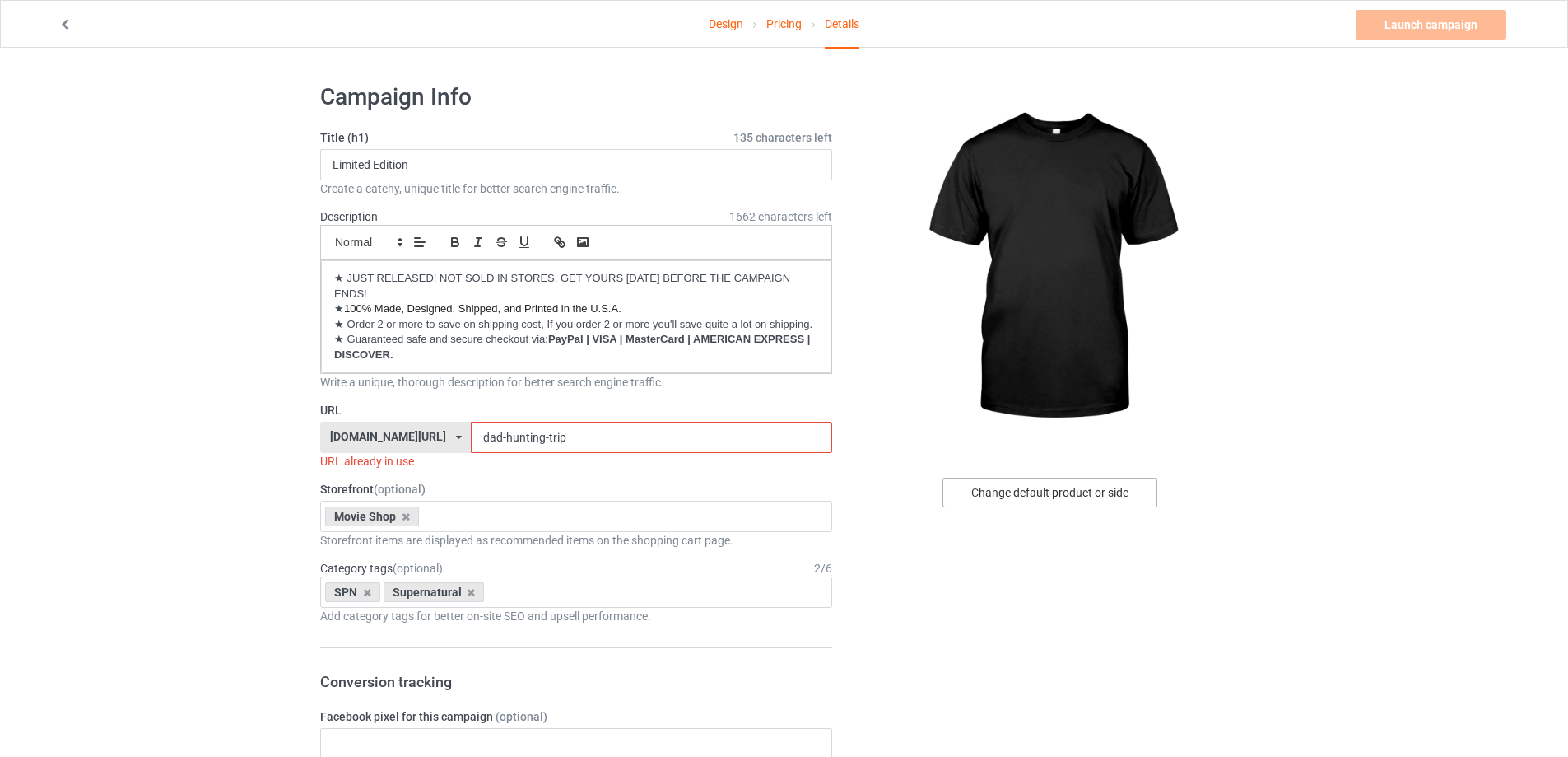
click at [1027, 499] on div "Change default product or side" at bounding box center [1050, 492] width 214 height 29
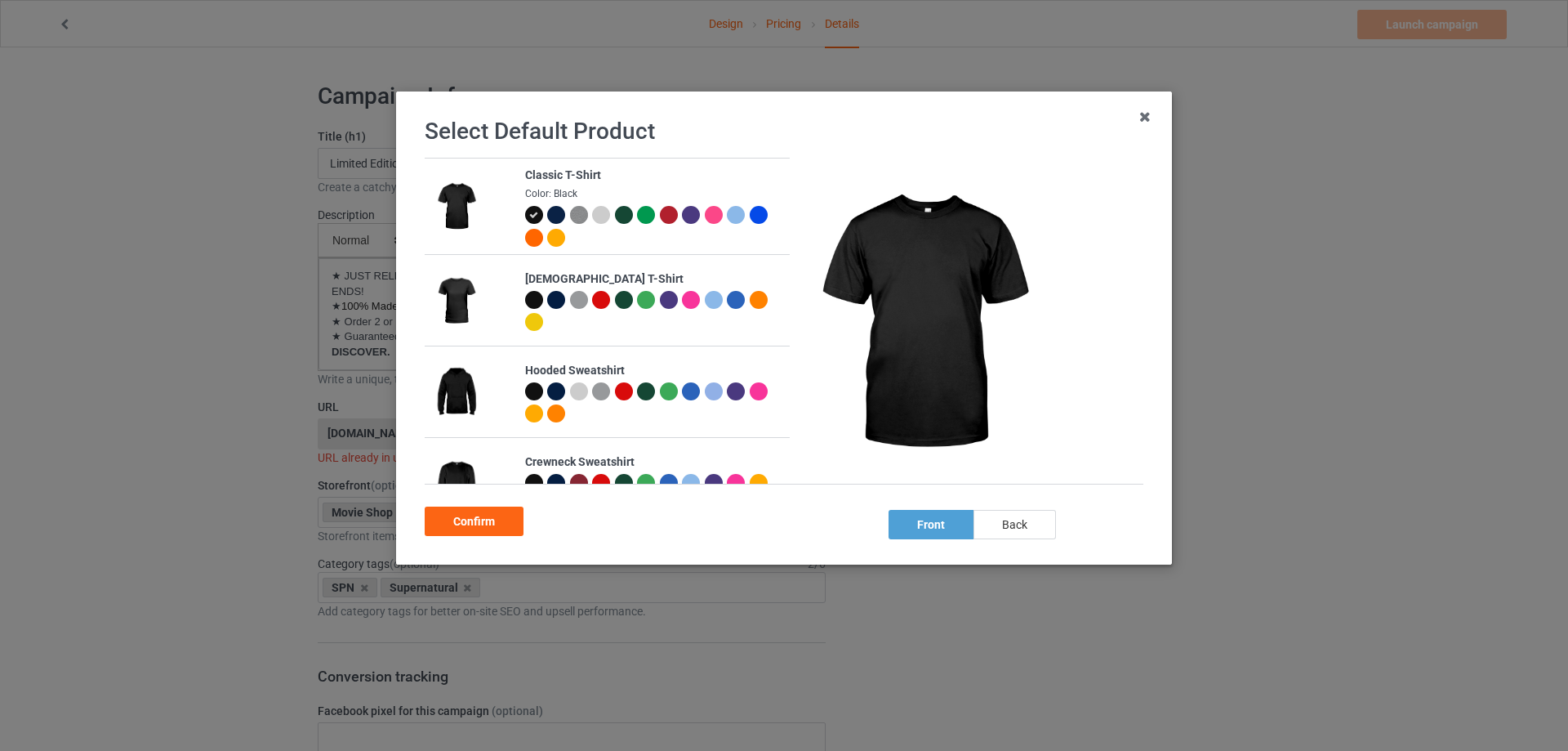
click at [1011, 534] on div "back" at bounding box center [1014, 525] width 82 height 29
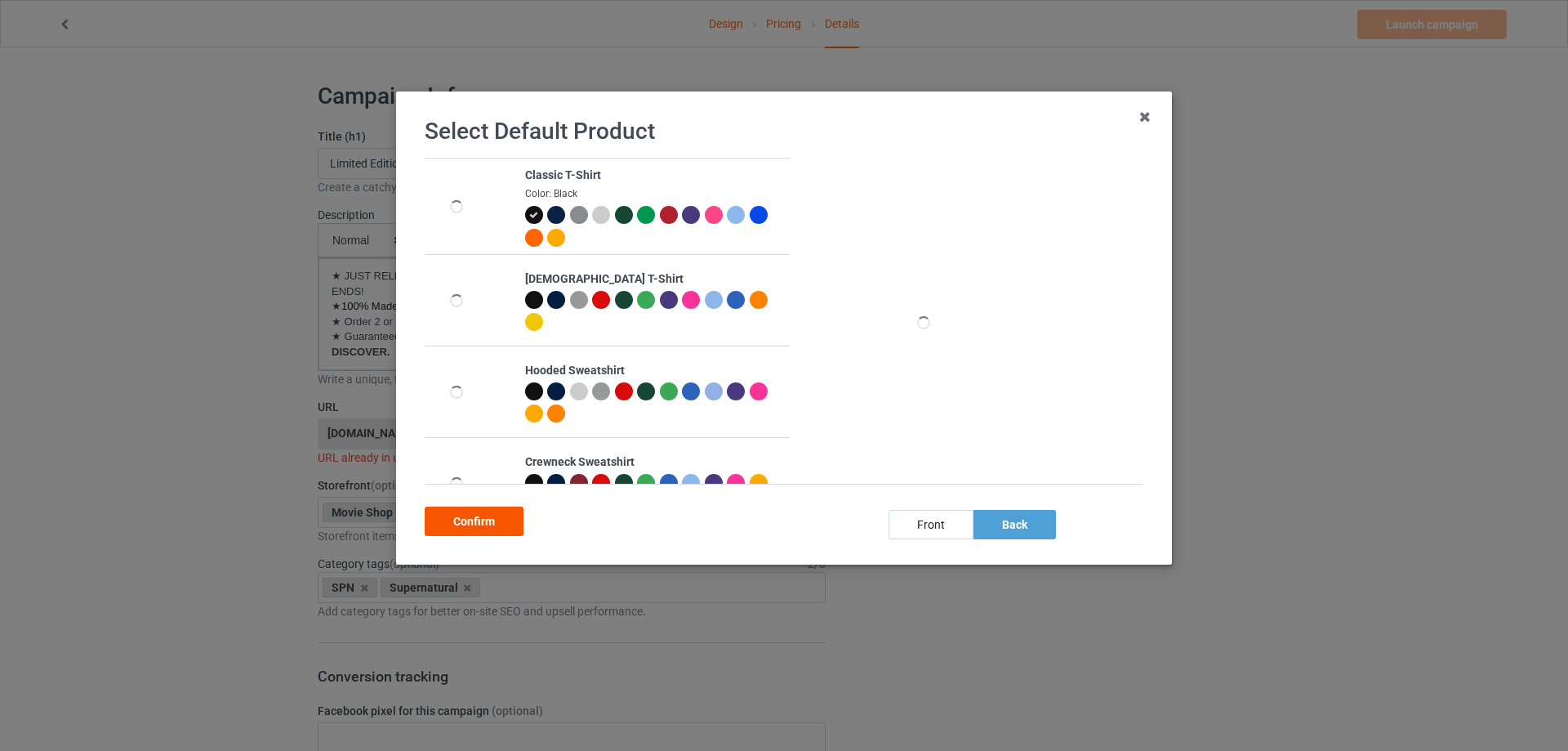
click at [474, 527] on div "Confirm" at bounding box center [473, 521] width 99 height 29
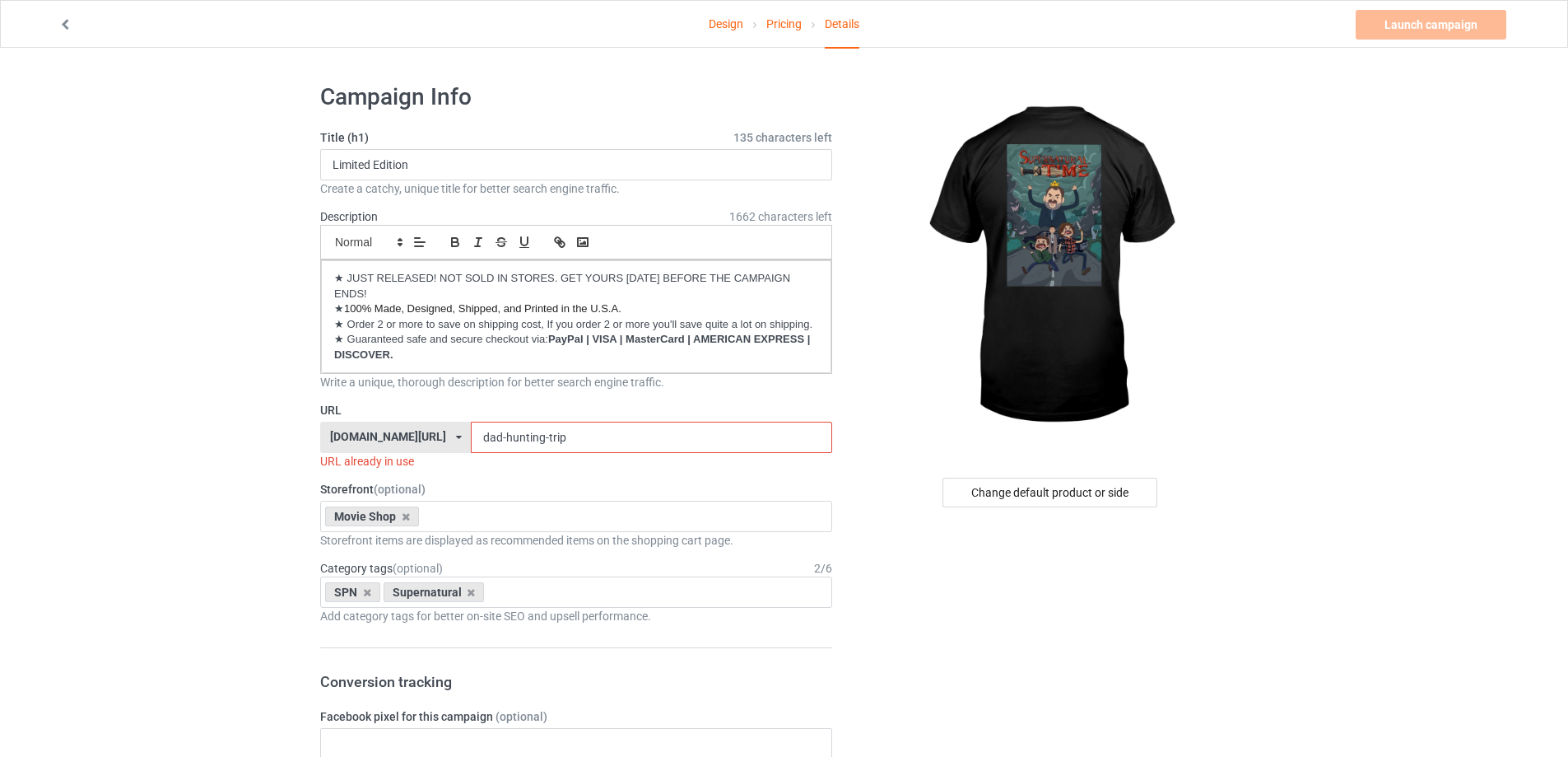
drag, startPoint x: 555, startPoint y: 436, endPoint x: 422, endPoint y: 453, distance: 134.1
click at [422, 453] on div "URL kirockshop.com/ beettees.com/ kirockshop.com/ ninegifts4u.com/ theeibsstore…" at bounding box center [576, 436] width 512 height 68
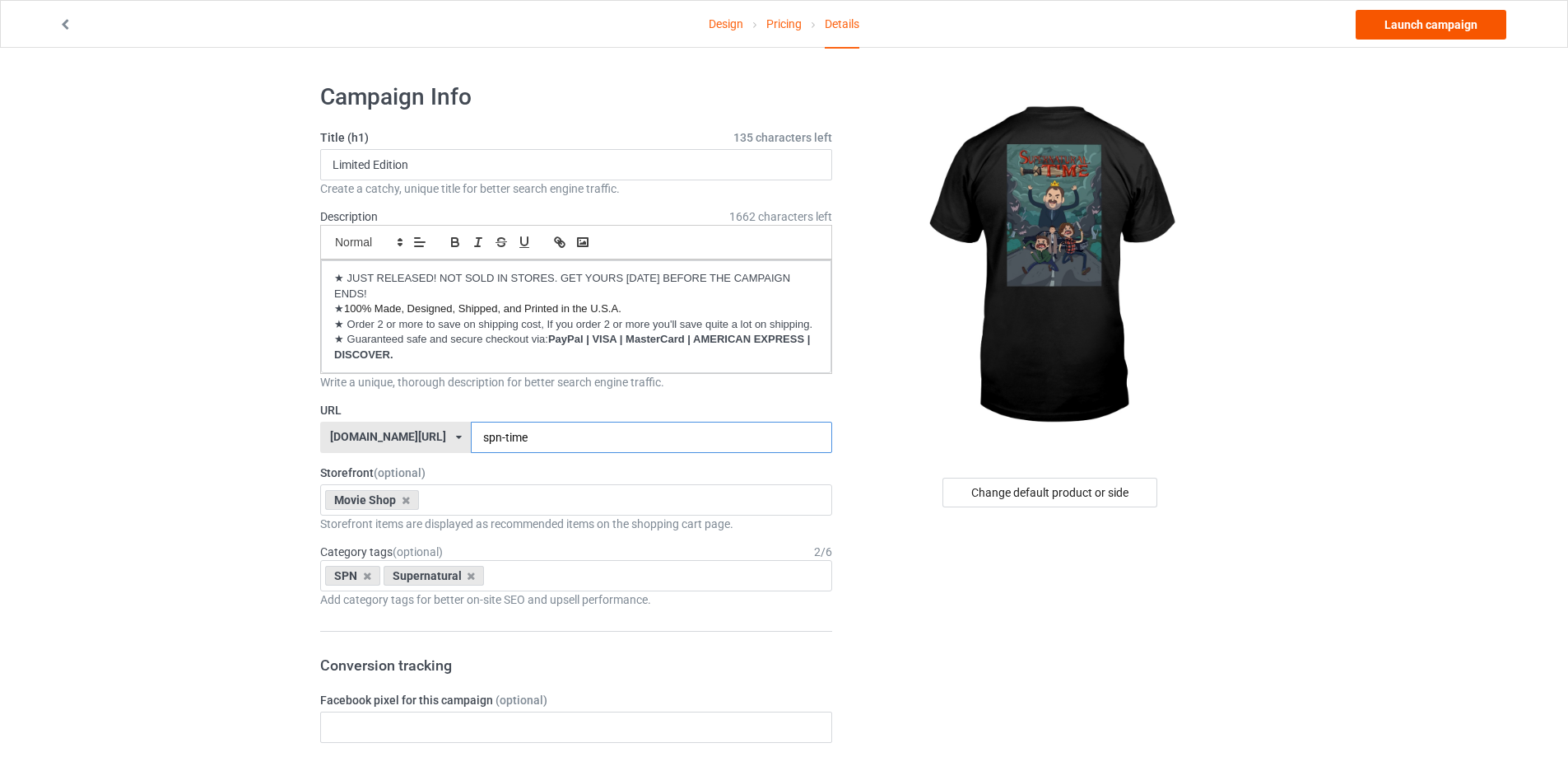
type input "spn-time"
click at [1443, 34] on link "Launch campaign" at bounding box center [1430, 25] width 151 height 29
